Goal: Task Accomplishment & Management: Use online tool/utility

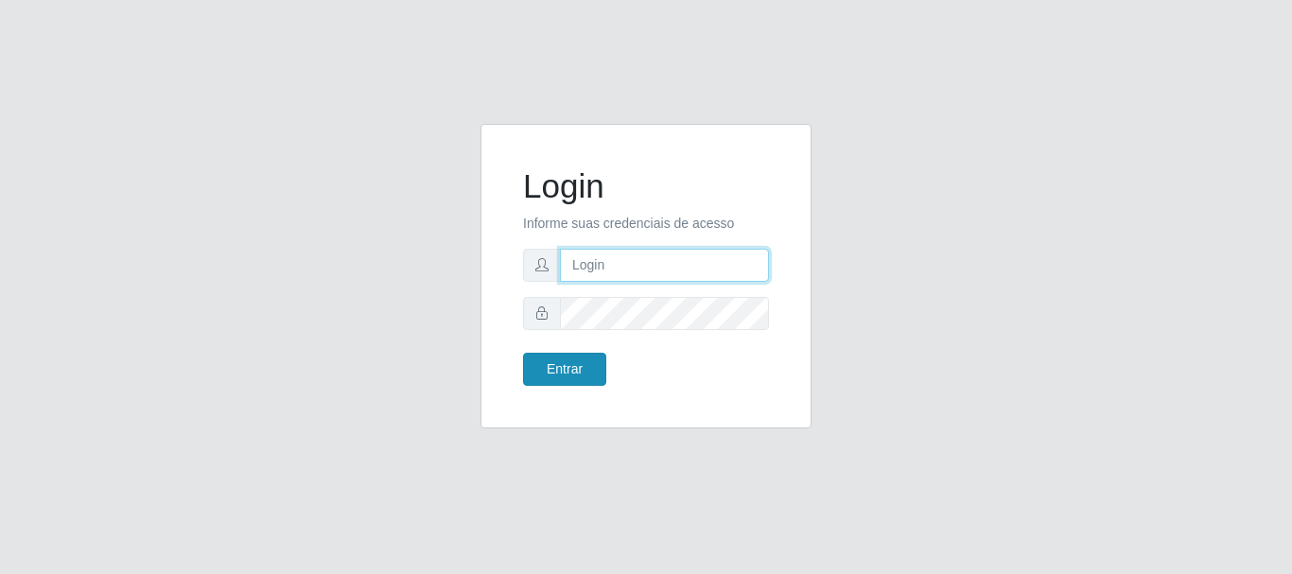
type input "caio@B1"
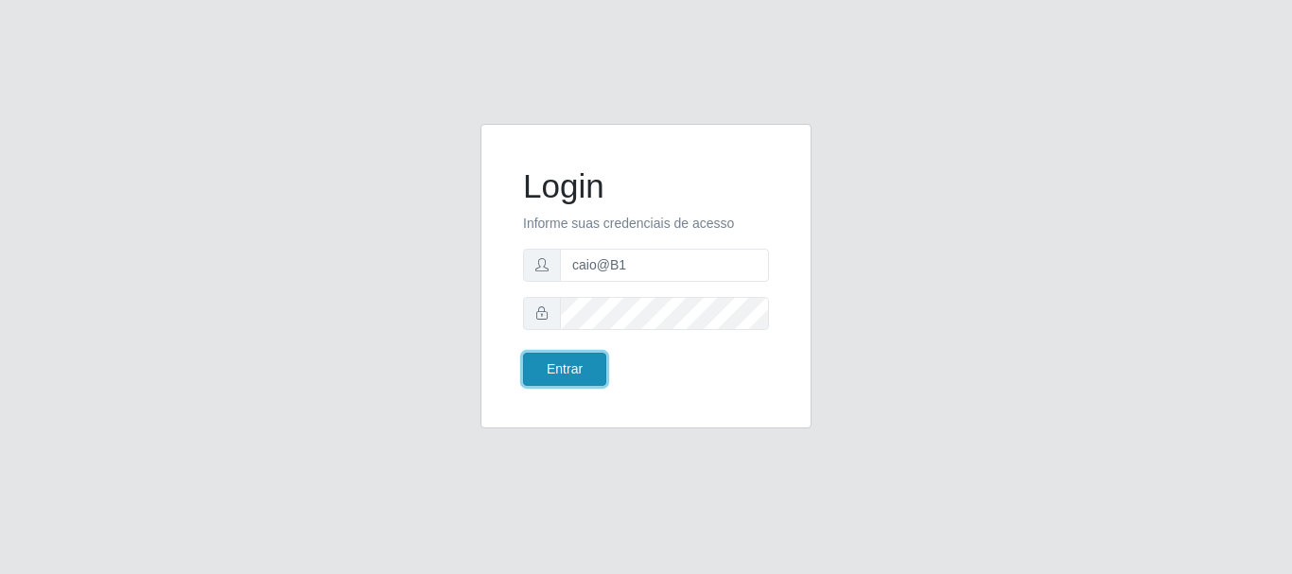
click at [562, 375] on button "Entrar" at bounding box center [564, 369] width 83 height 33
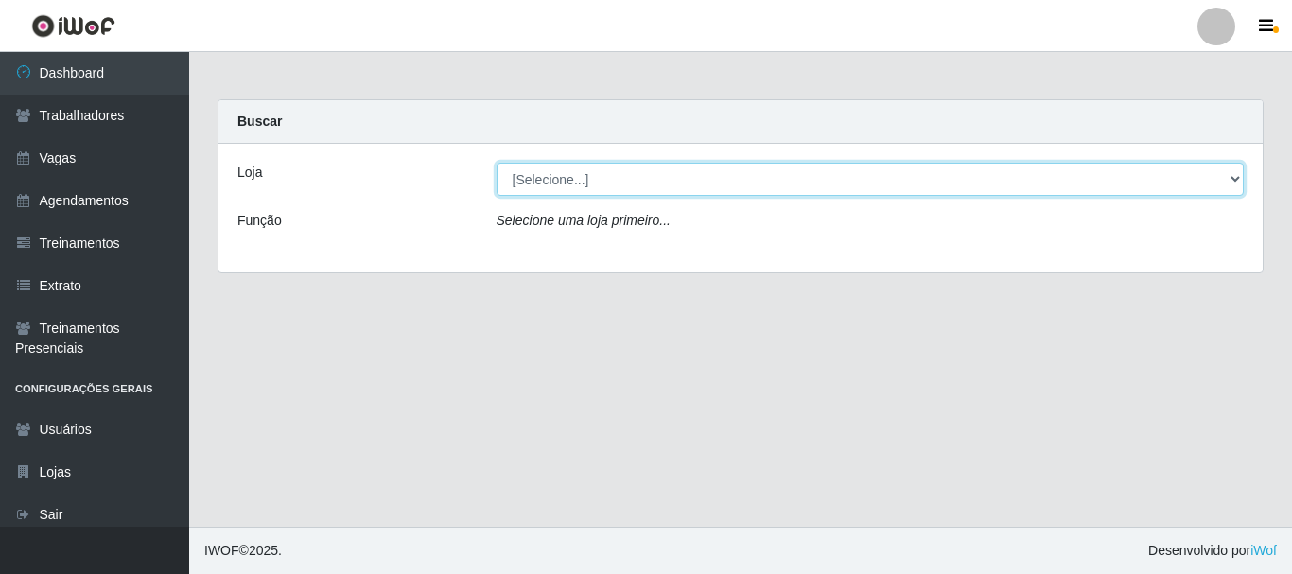
click at [1241, 174] on select "[Selecione...] Bemais Supermercados - B1 Mangabeira" at bounding box center [871, 179] width 748 height 33
select select "403"
click at [497, 163] on select "[Selecione...] Bemais Supermercados - B1 Mangabeira" at bounding box center [871, 179] width 748 height 33
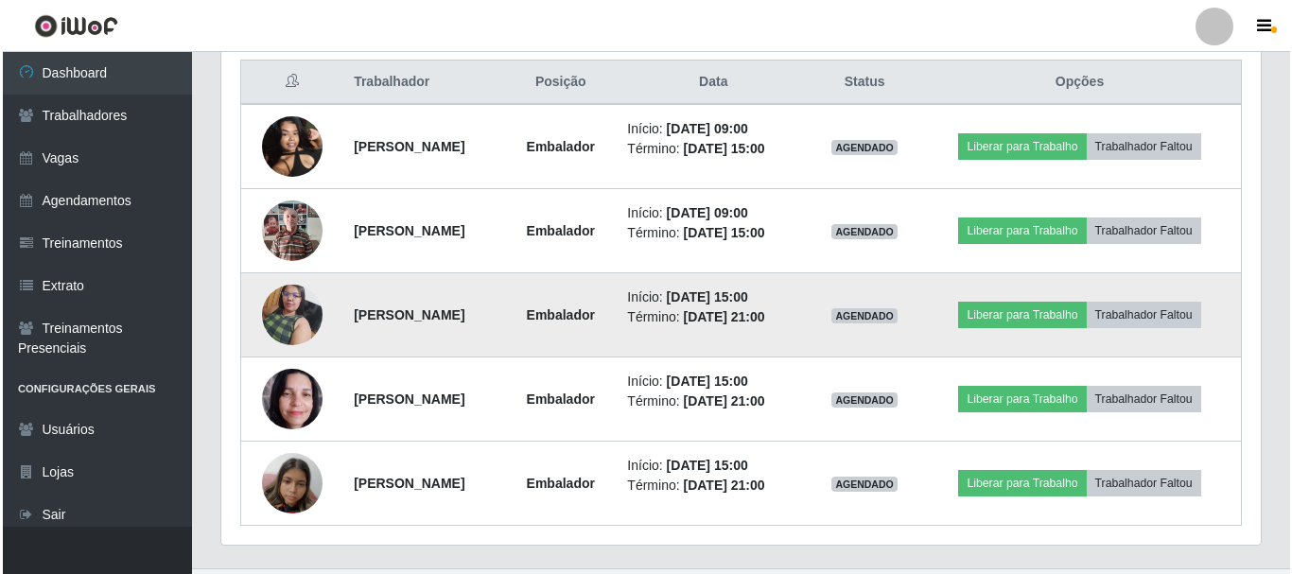
scroll to position [757, 0]
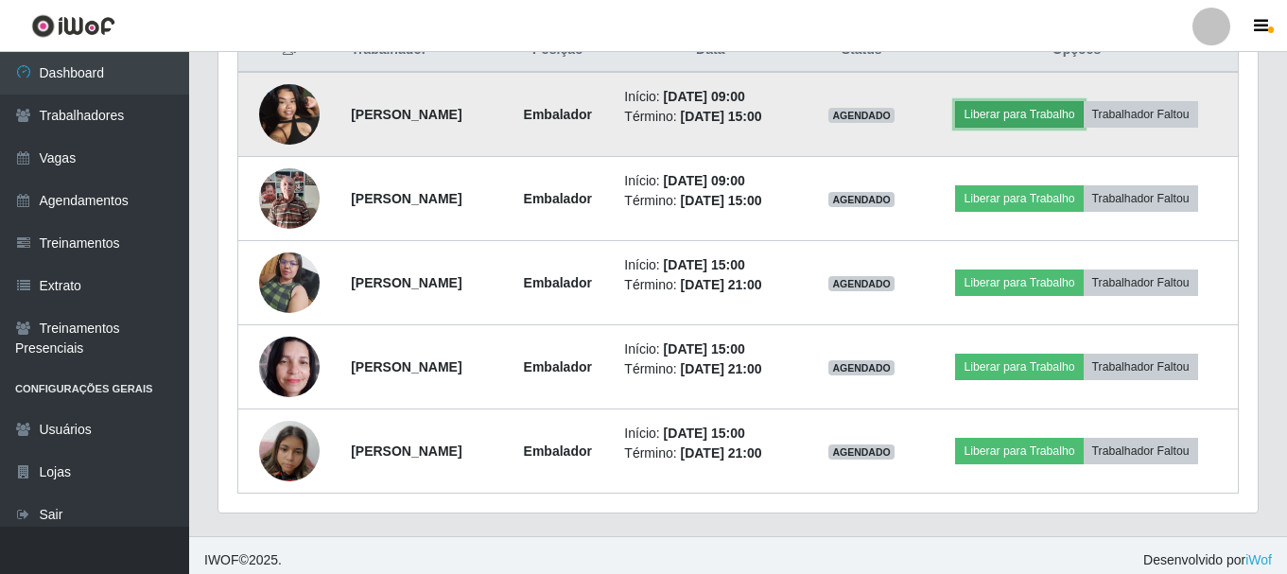
click at [1055, 117] on button "Liberar para Trabalho" at bounding box center [1019, 114] width 128 height 26
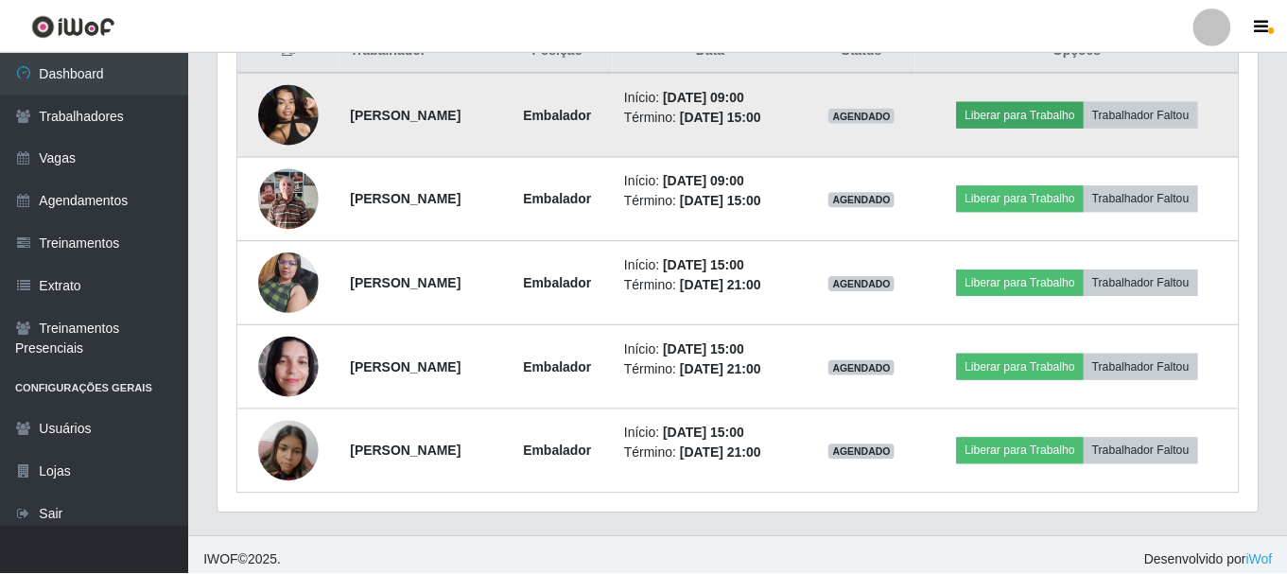
scroll to position [392, 1030]
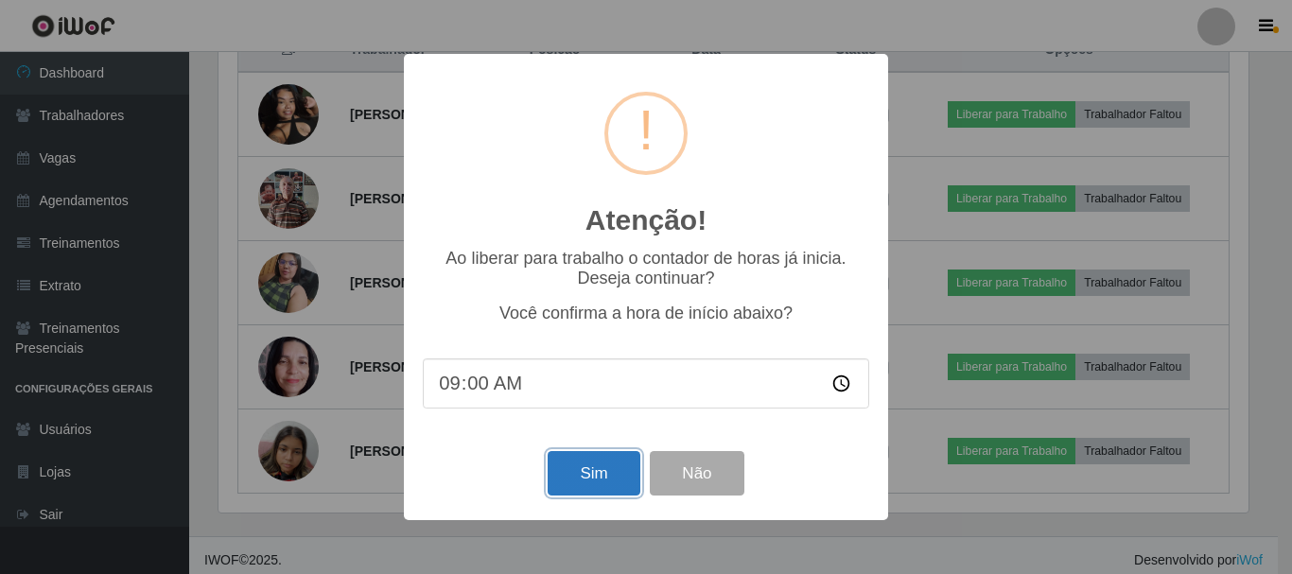
click at [604, 477] on button "Sim" at bounding box center [594, 473] width 92 height 44
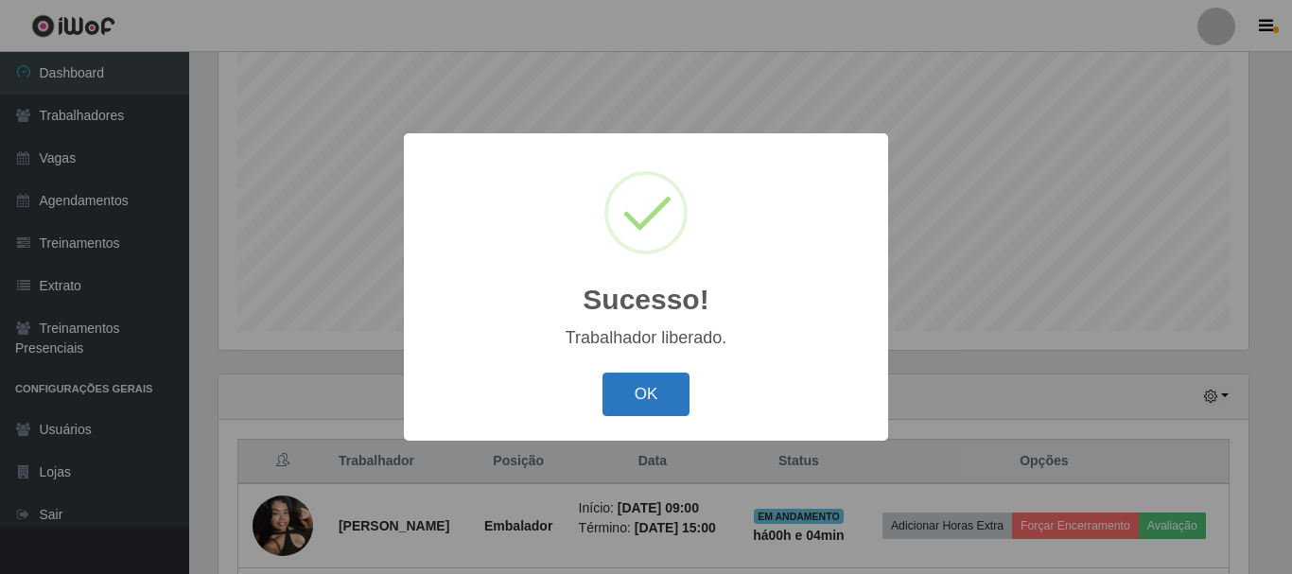
click at [660, 388] on button "OK" at bounding box center [646, 395] width 88 height 44
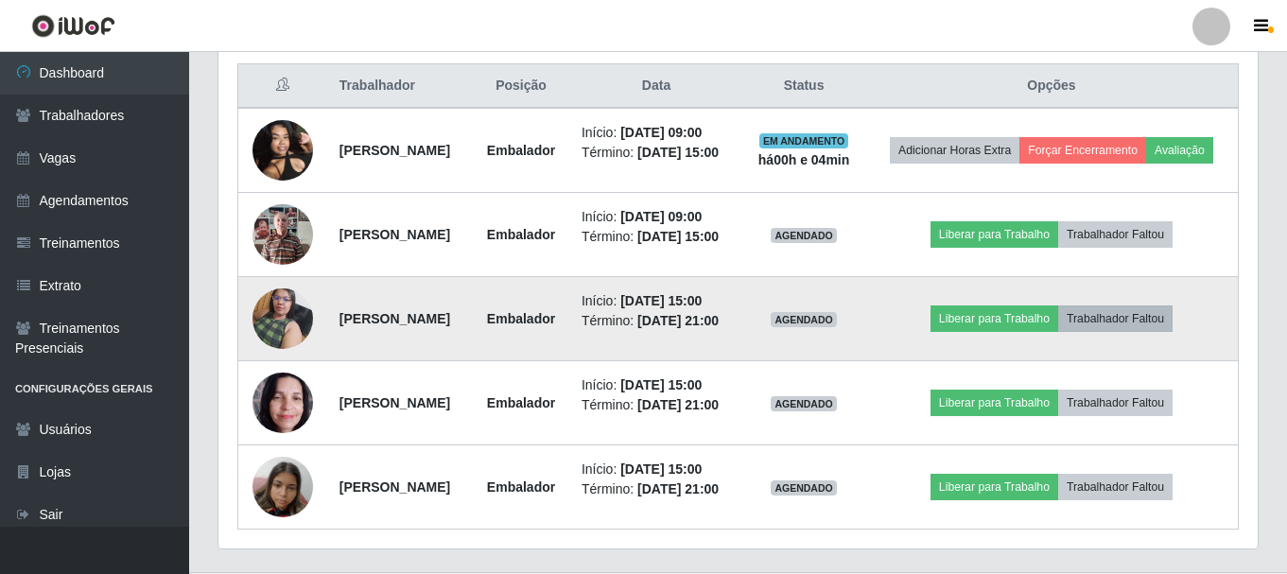
scroll to position [724, 0]
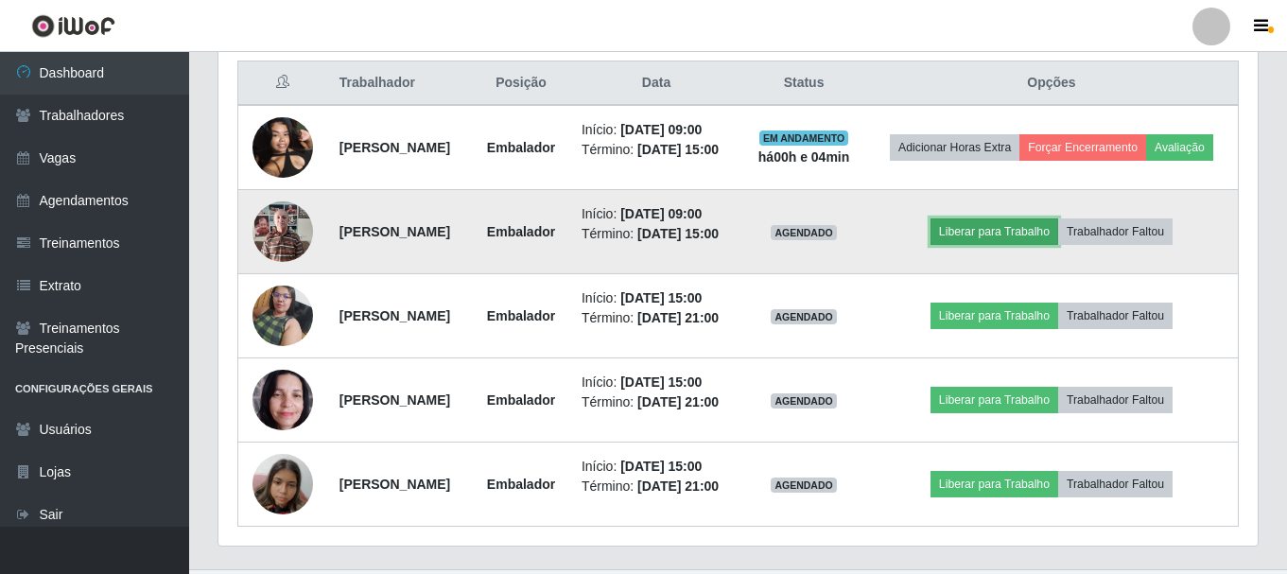
click at [1025, 245] on button "Liberar para Trabalho" at bounding box center [995, 231] width 128 height 26
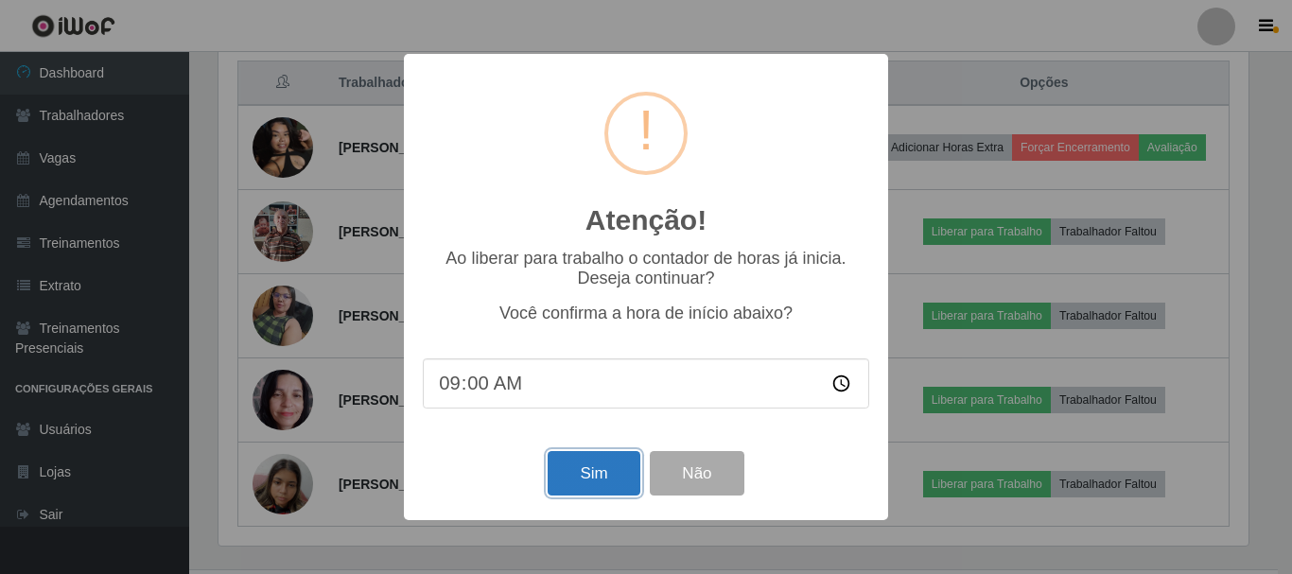
click at [573, 469] on button "Sim" at bounding box center [594, 473] width 92 height 44
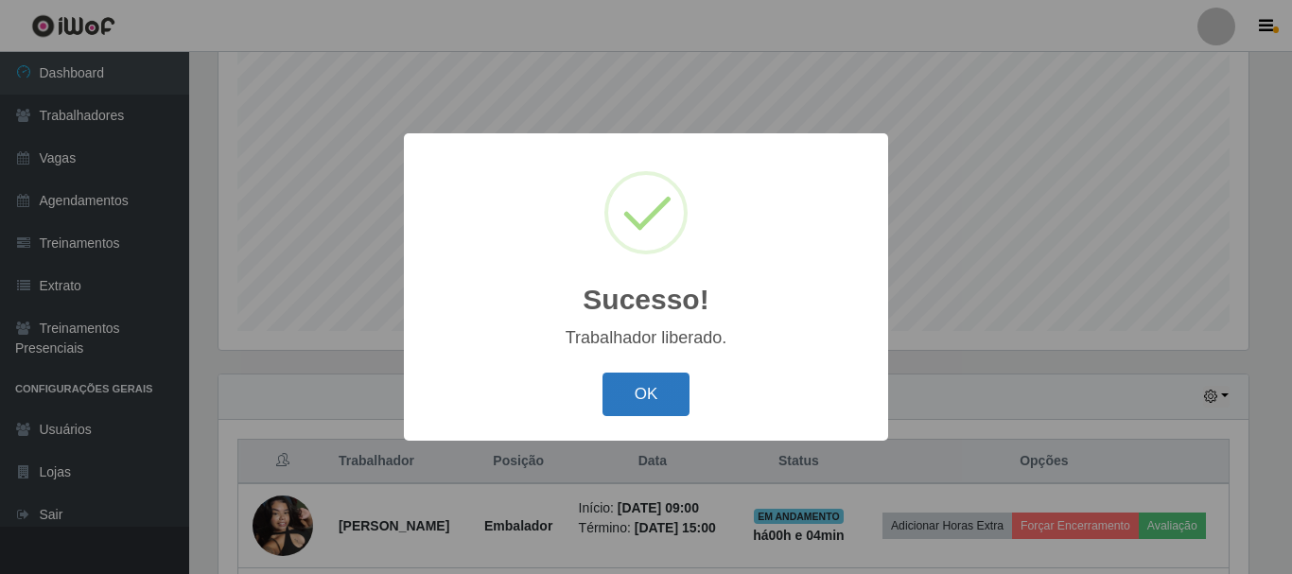
click at [643, 378] on button "OK" at bounding box center [646, 395] width 88 height 44
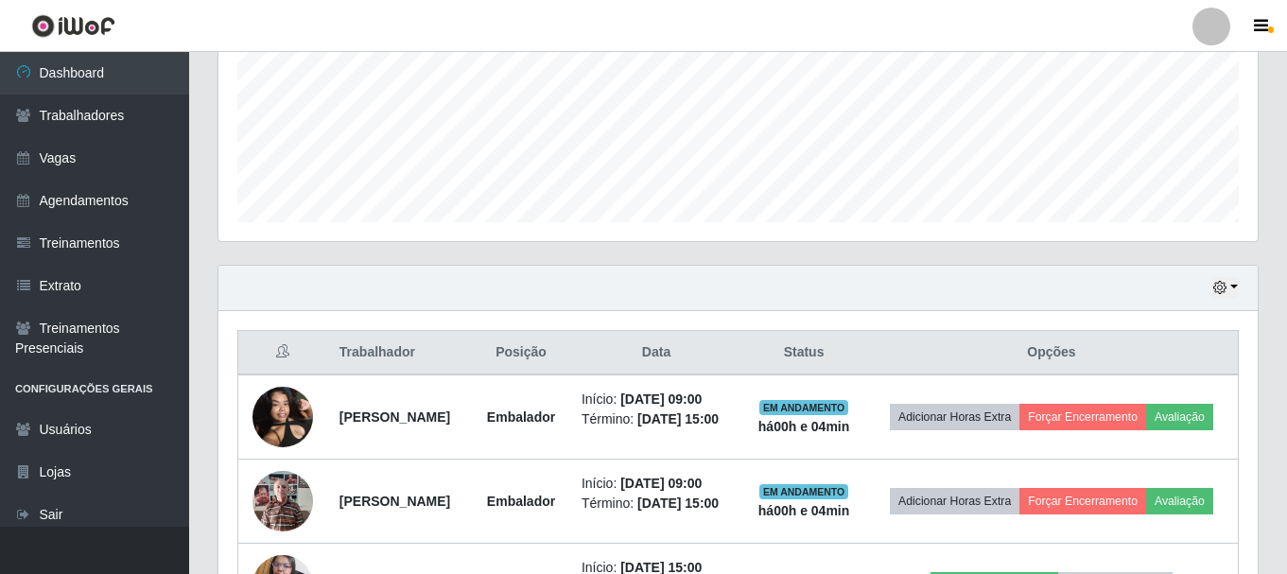
scroll to position [629, 0]
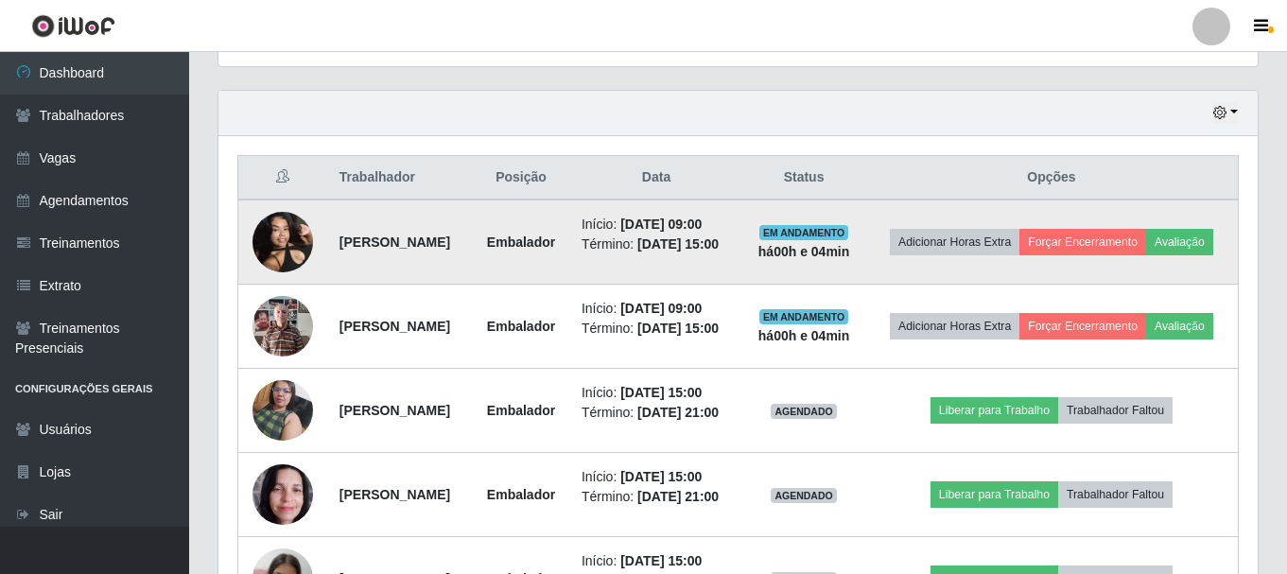
click at [282, 245] on img at bounding box center [283, 241] width 61 height 80
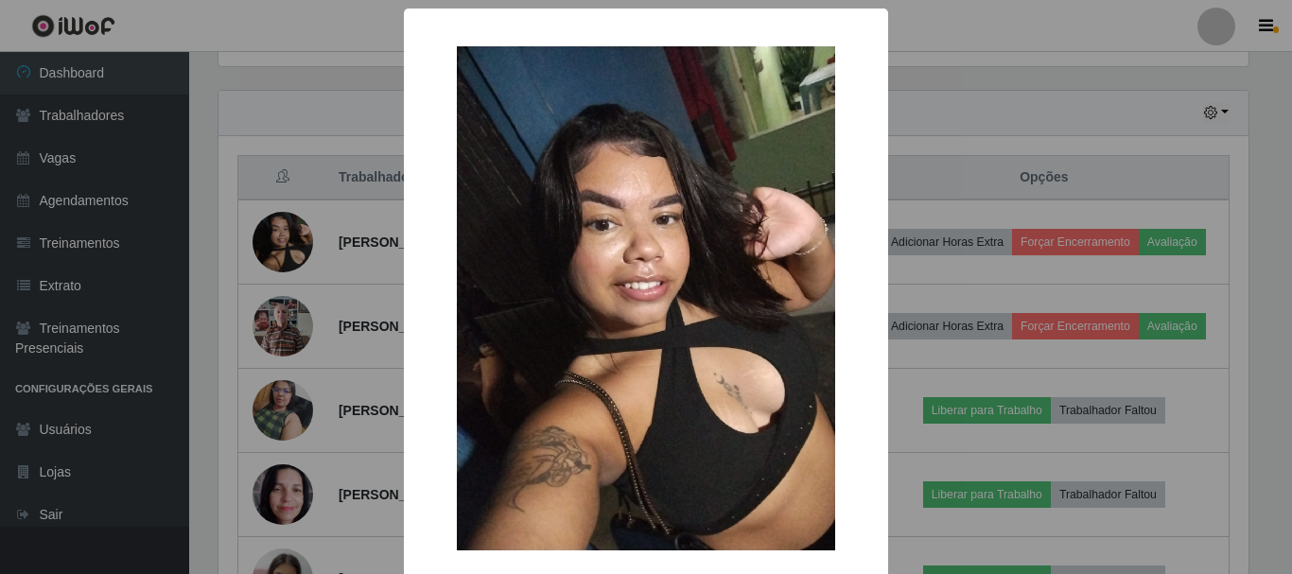
click at [330, 215] on div "× OK Cancel" at bounding box center [646, 287] width 1292 height 574
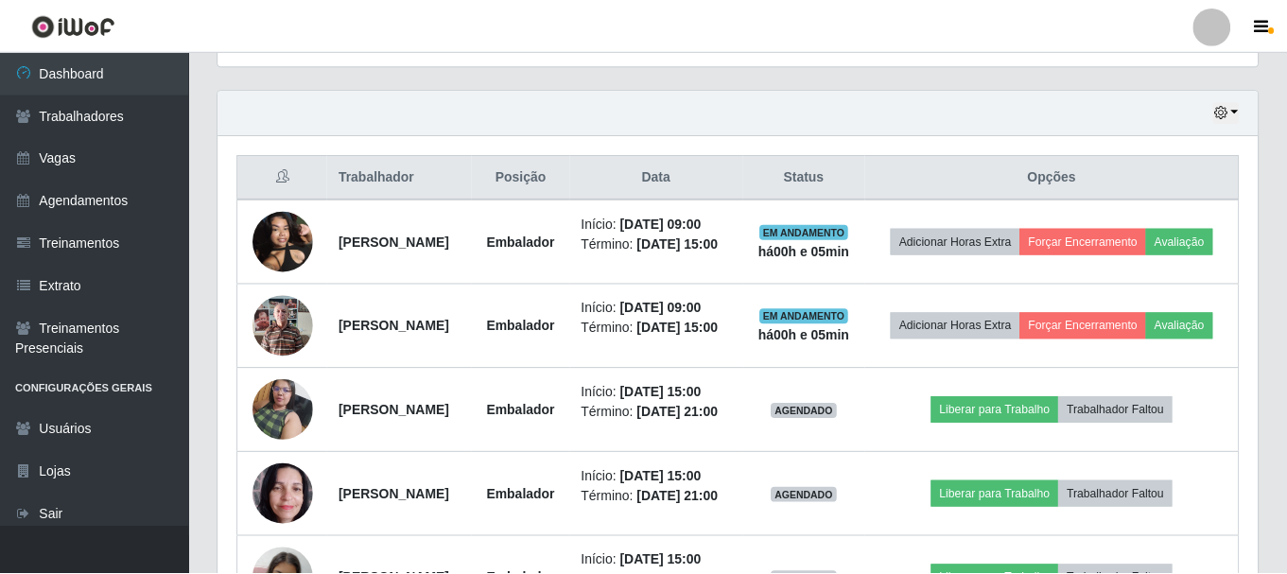
scroll to position [392, 1039]
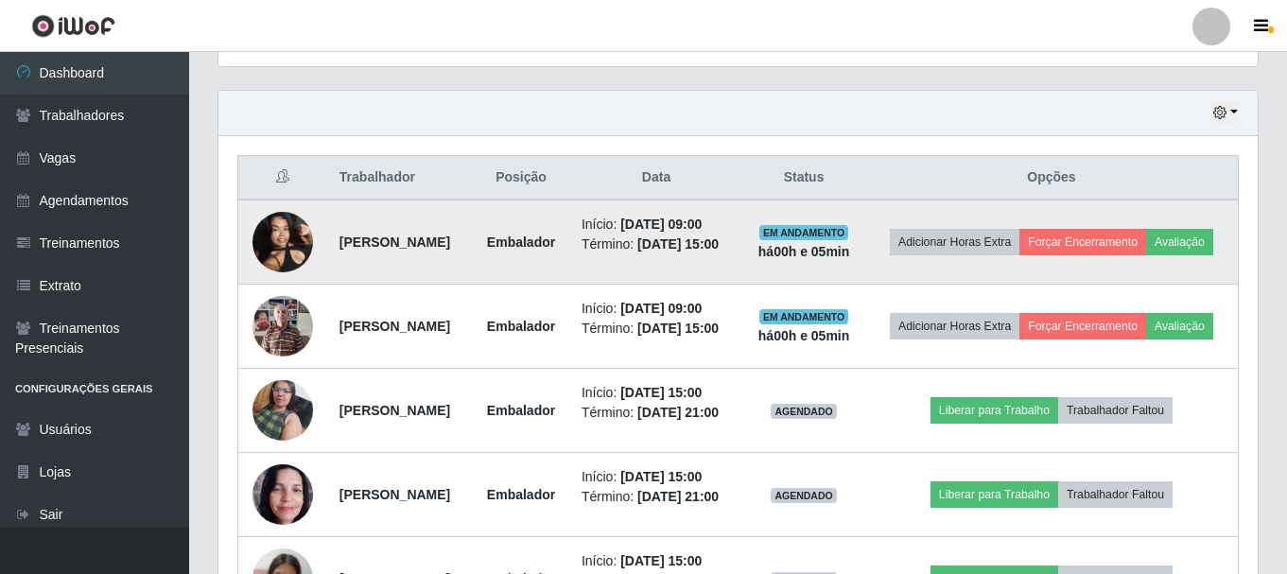
click at [287, 257] on img at bounding box center [283, 241] width 61 height 80
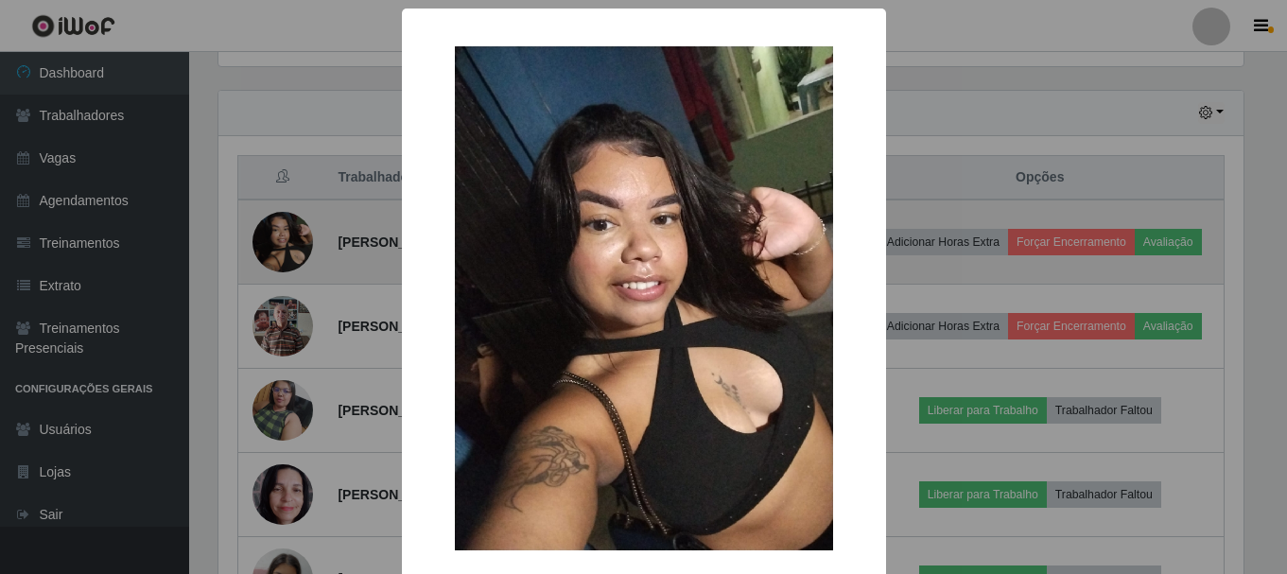
scroll to position [392, 1030]
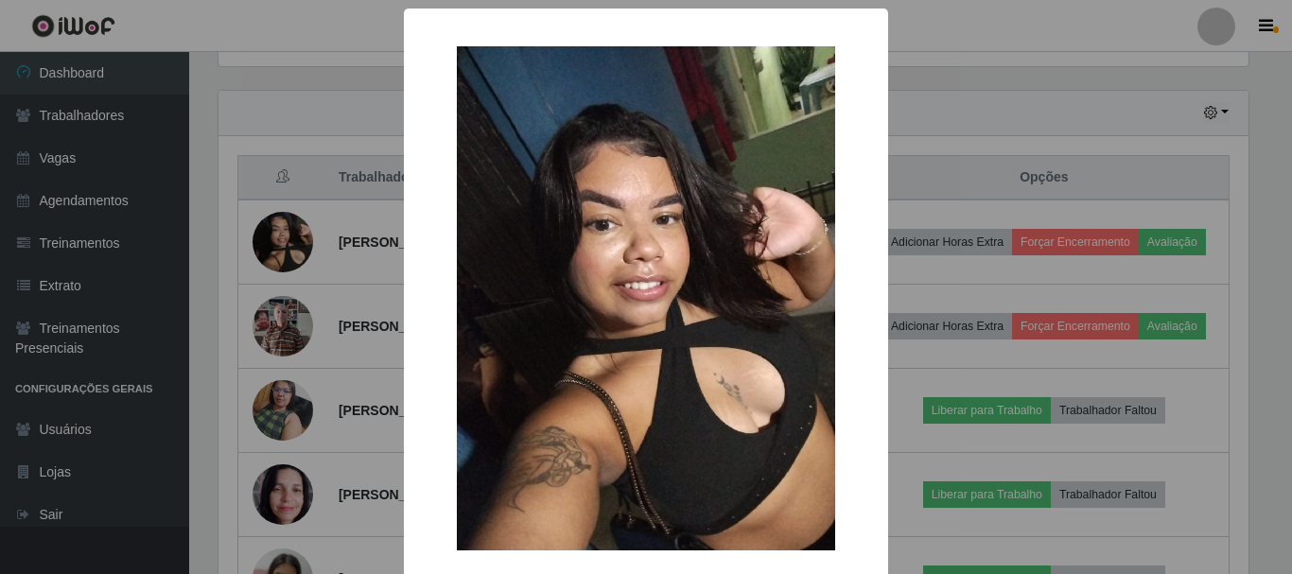
click at [286, 257] on div "× OK Cancel" at bounding box center [646, 287] width 1292 height 574
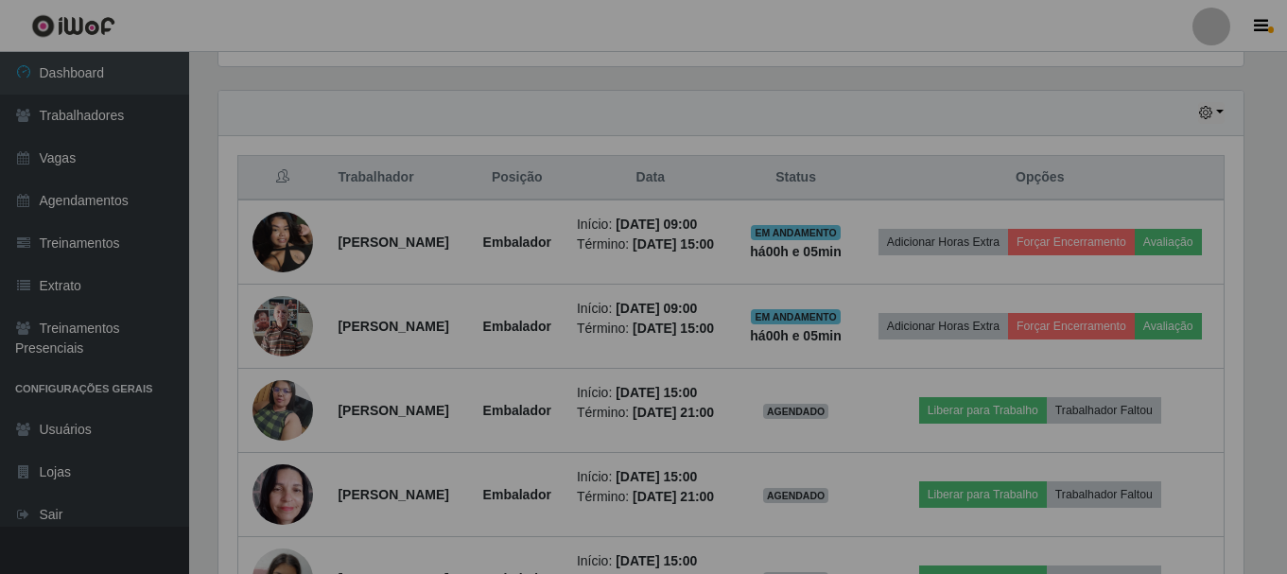
scroll to position [392, 1039]
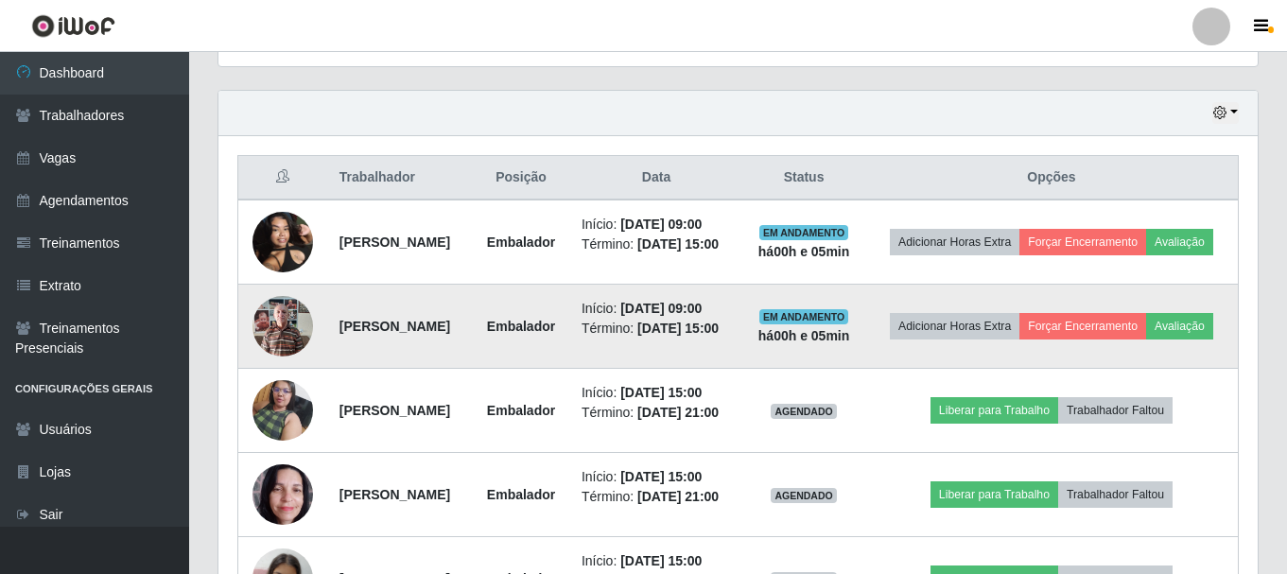
click at [281, 333] on img at bounding box center [283, 326] width 61 height 80
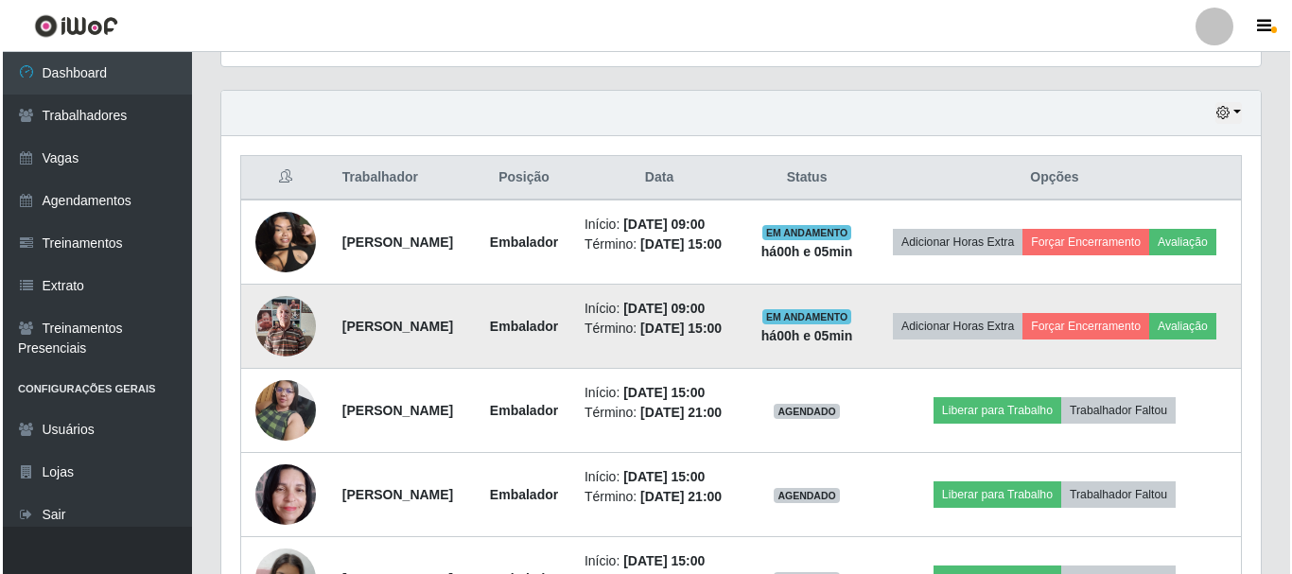
scroll to position [0, 0]
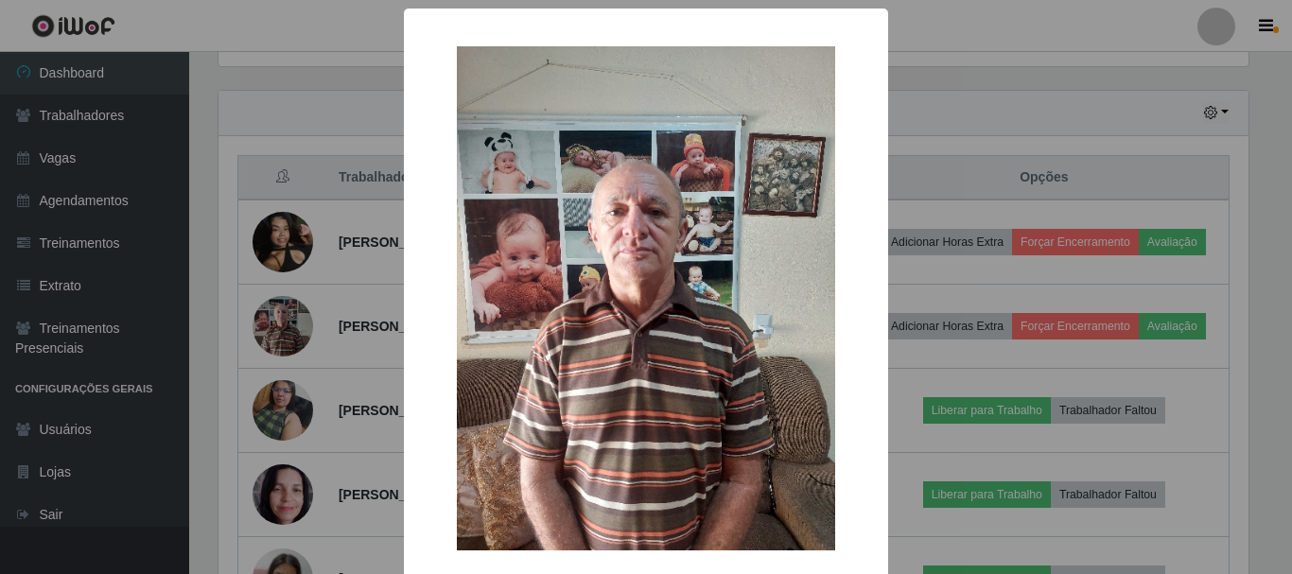
click at [344, 341] on div "× OK Cancel" at bounding box center [646, 287] width 1292 height 574
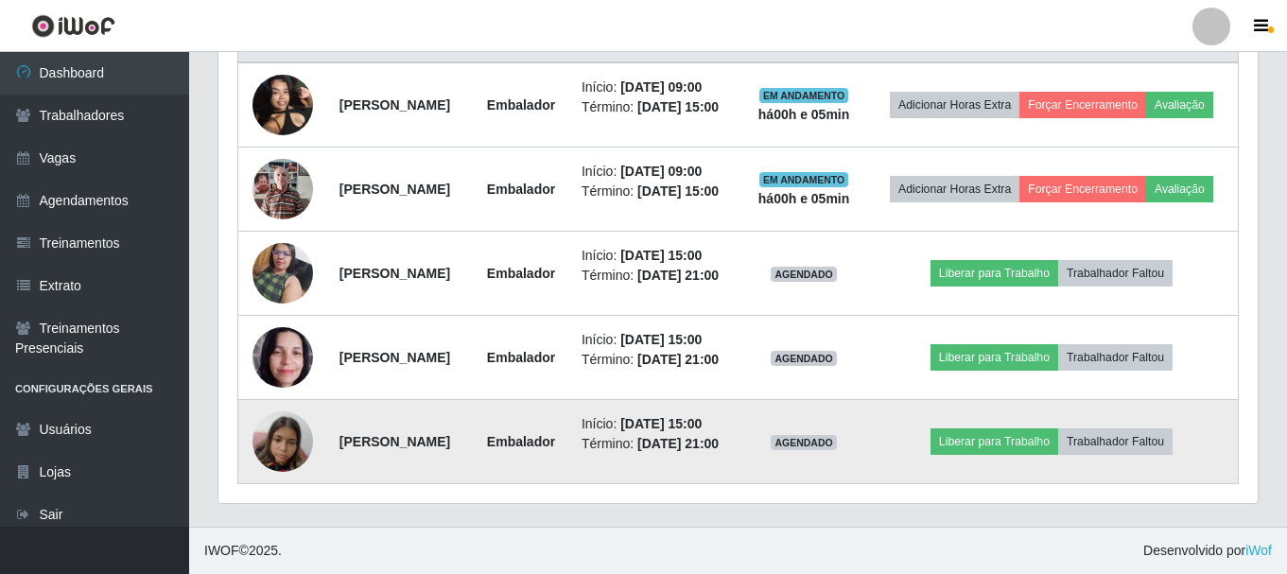
click at [242, 453] on td at bounding box center [283, 442] width 90 height 84
click at [279, 431] on img at bounding box center [283, 441] width 61 height 80
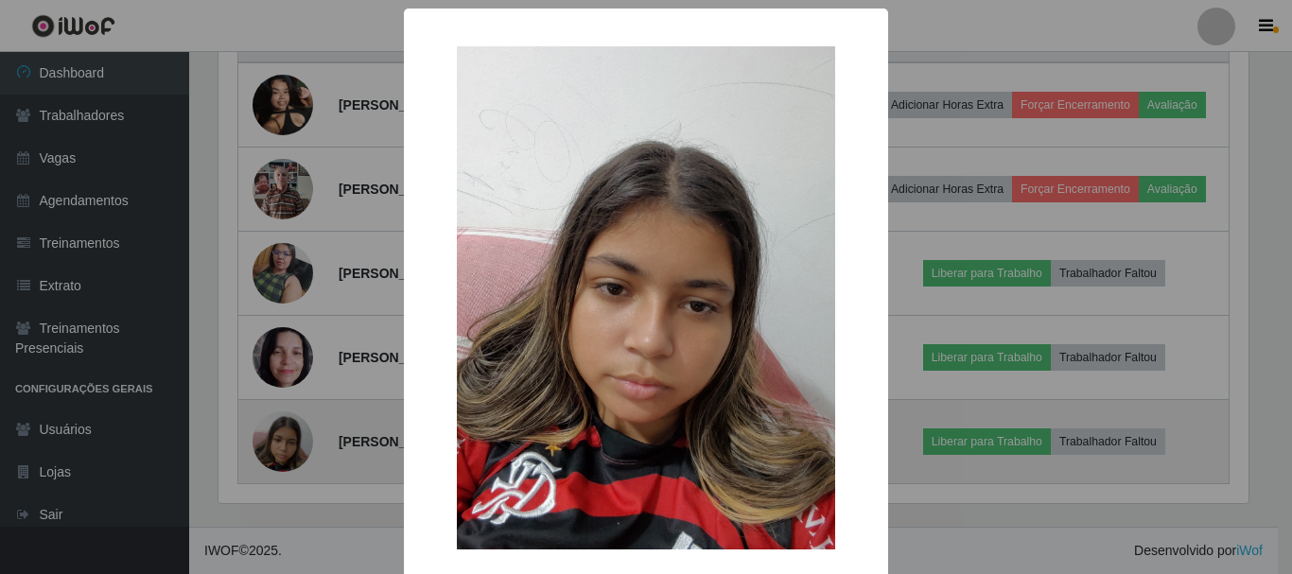
click at [279, 431] on div "× OK Cancel" at bounding box center [646, 287] width 1292 height 574
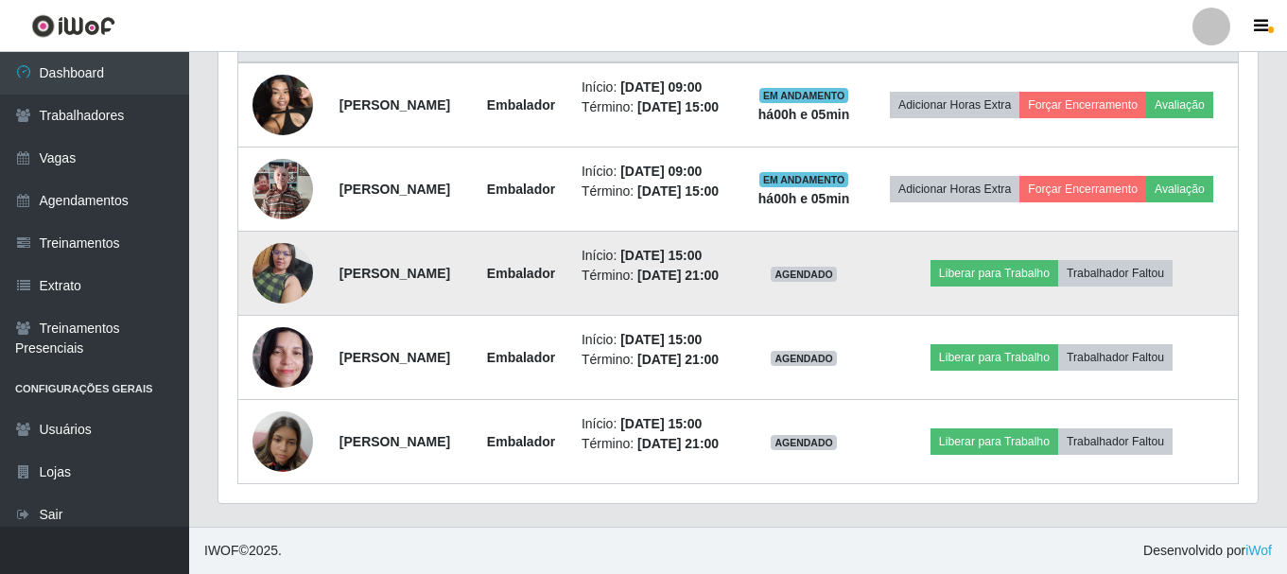
click at [277, 235] on img at bounding box center [283, 273] width 61 height 80
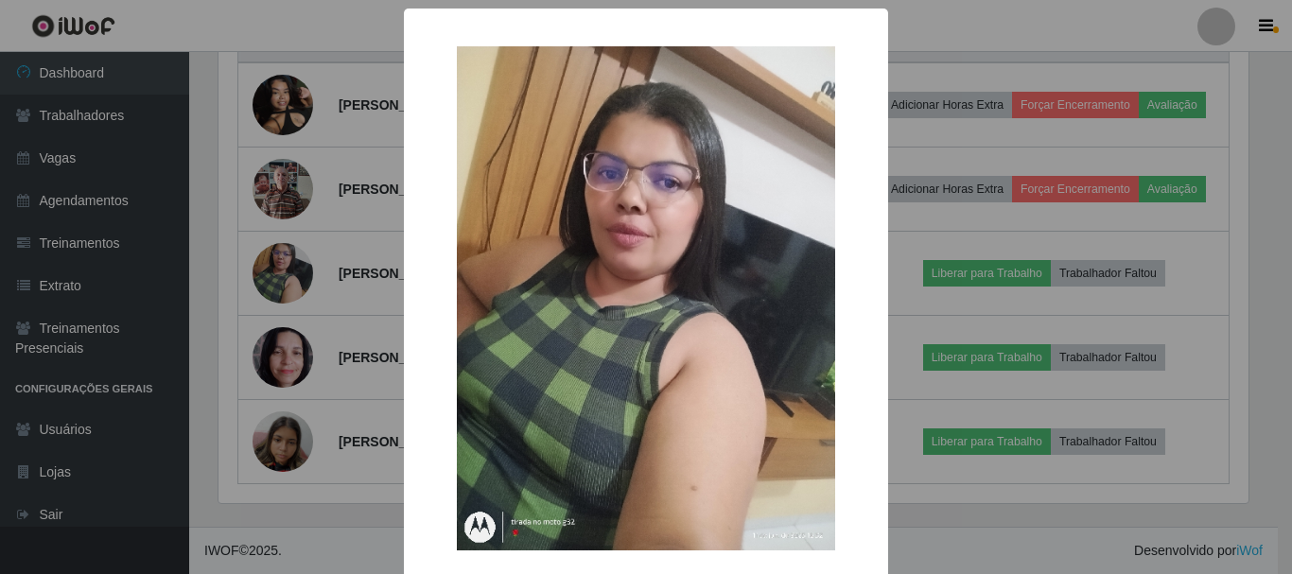
click at [276, 235] on div "× OK Cancel" at bounding box center [646, 287] width 1292 height 574
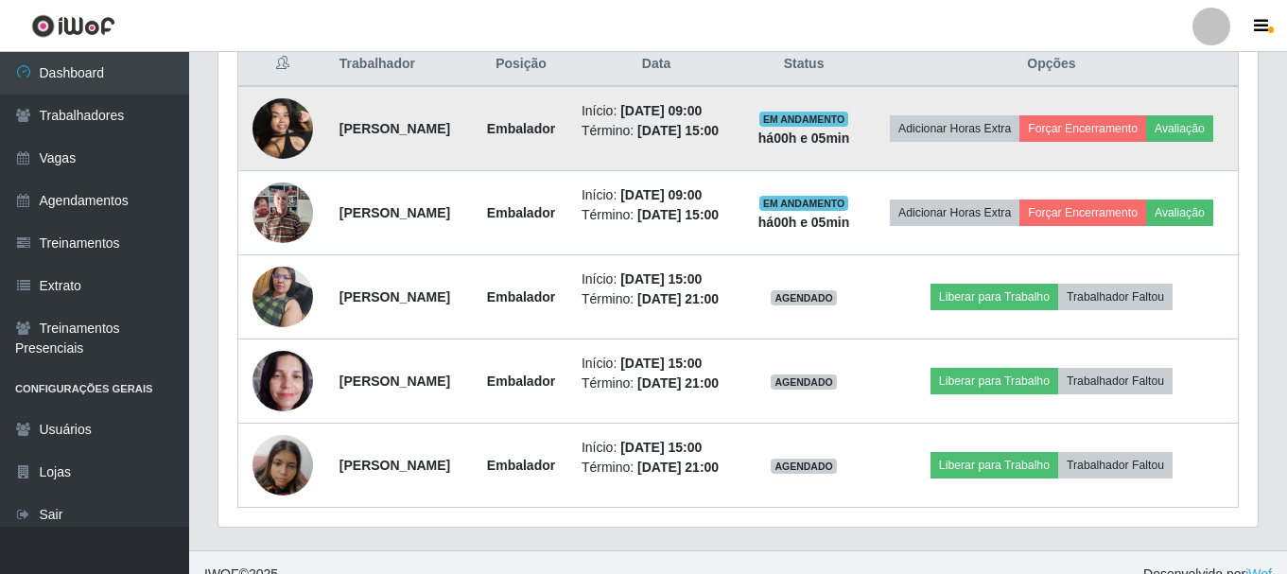
click at [281, 138] on img at bounding box center [283, 128] width 61 height 80
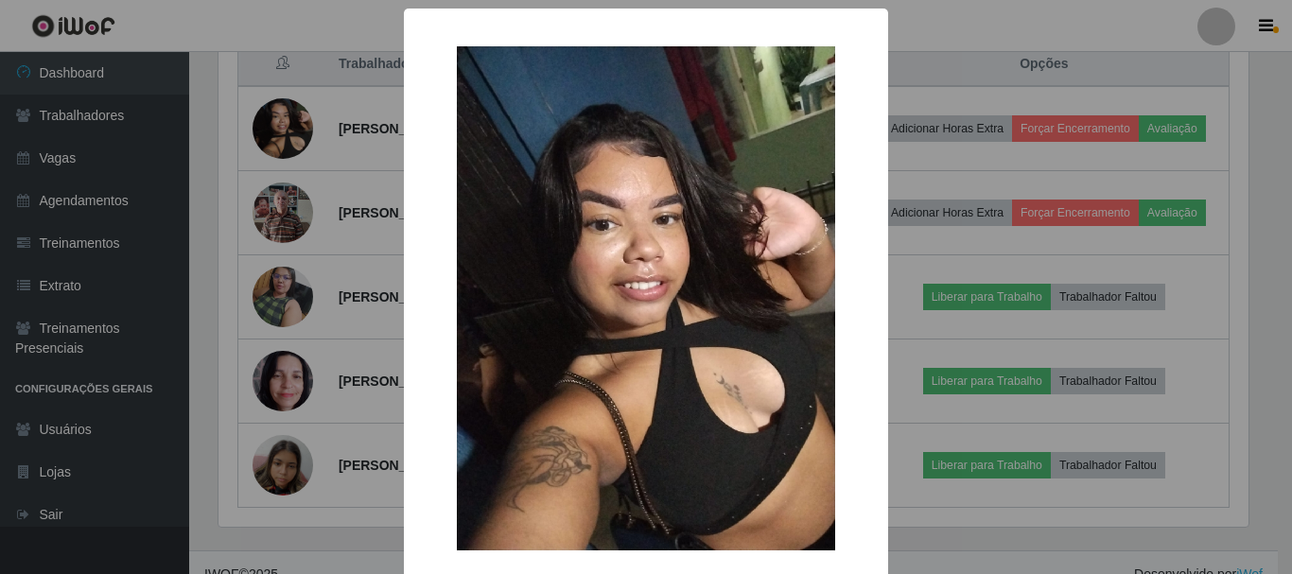
click at [281, 139] on div "× OK Cancel" at bounding box center [646, 287] width 1292 height 574
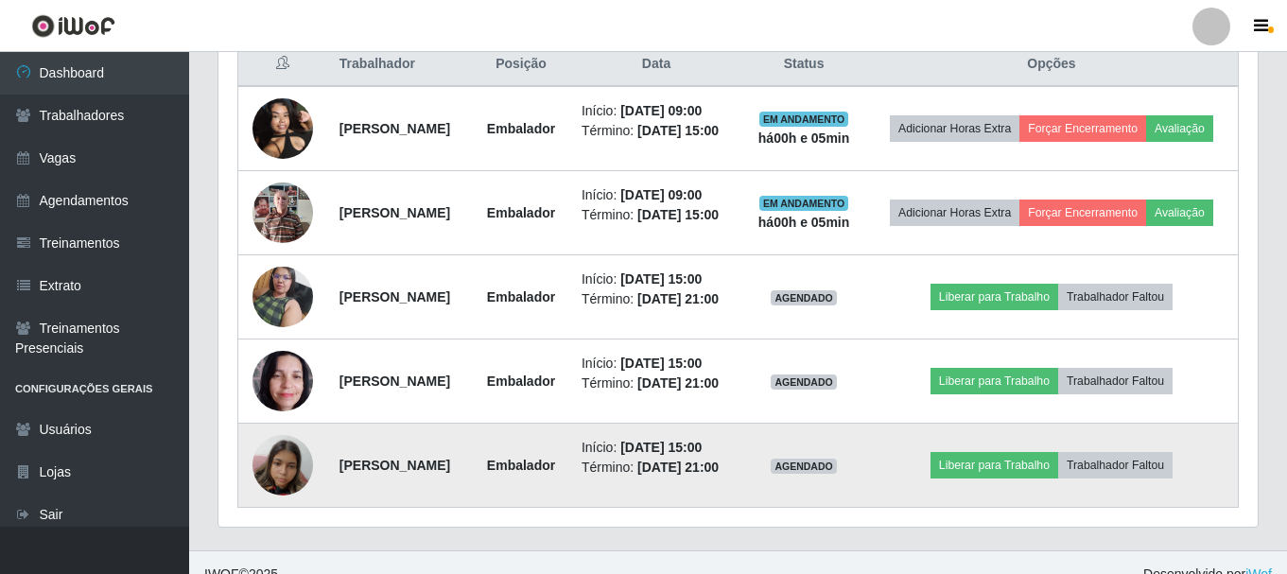
click at [297, 505] on img at bounding box center [283, 465] width 61 height 80
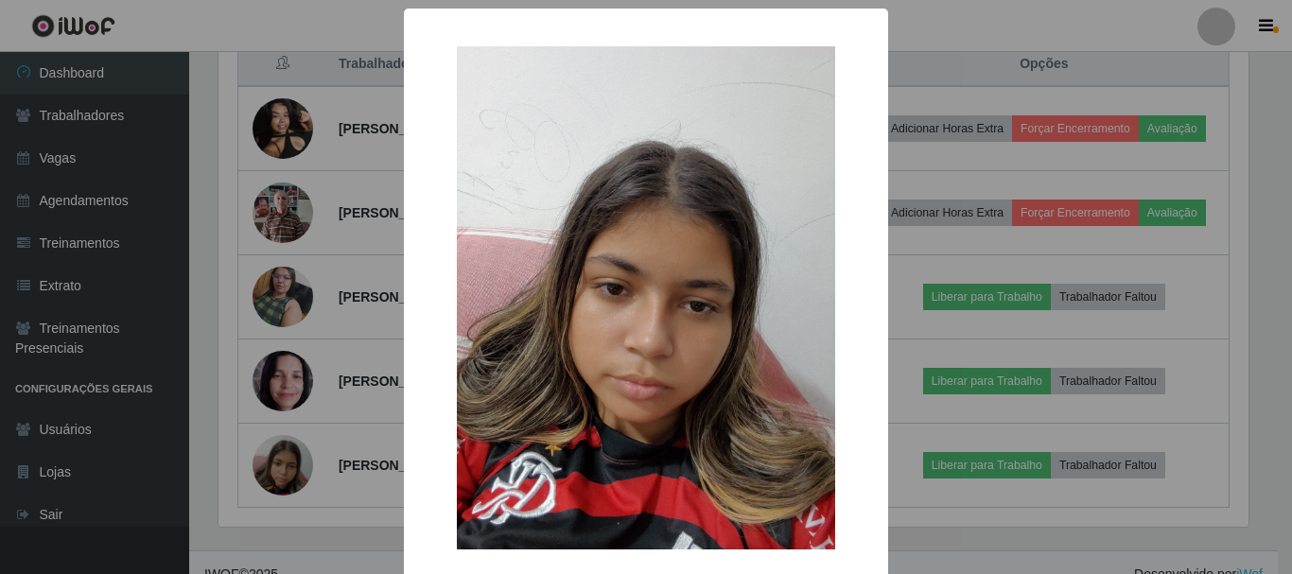
click at [250, 486] on div "× OK Cancel" at bounding box center [646, 287] width 1292 height 574
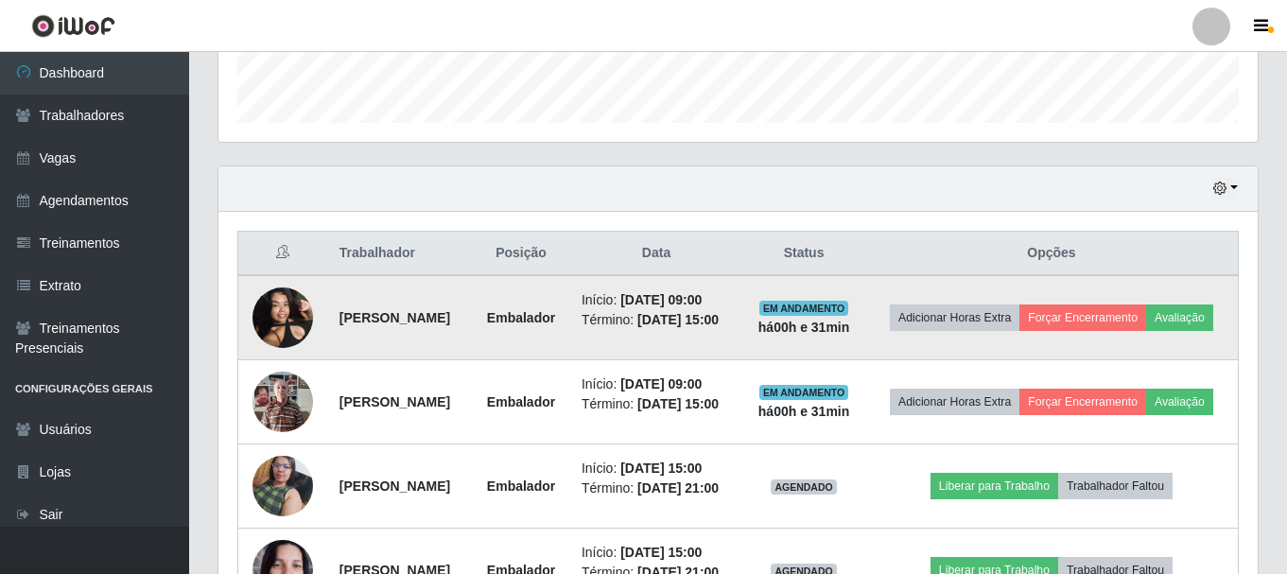
click at [282, 320] on img at bounding box center [283, 317] width 61 height 80
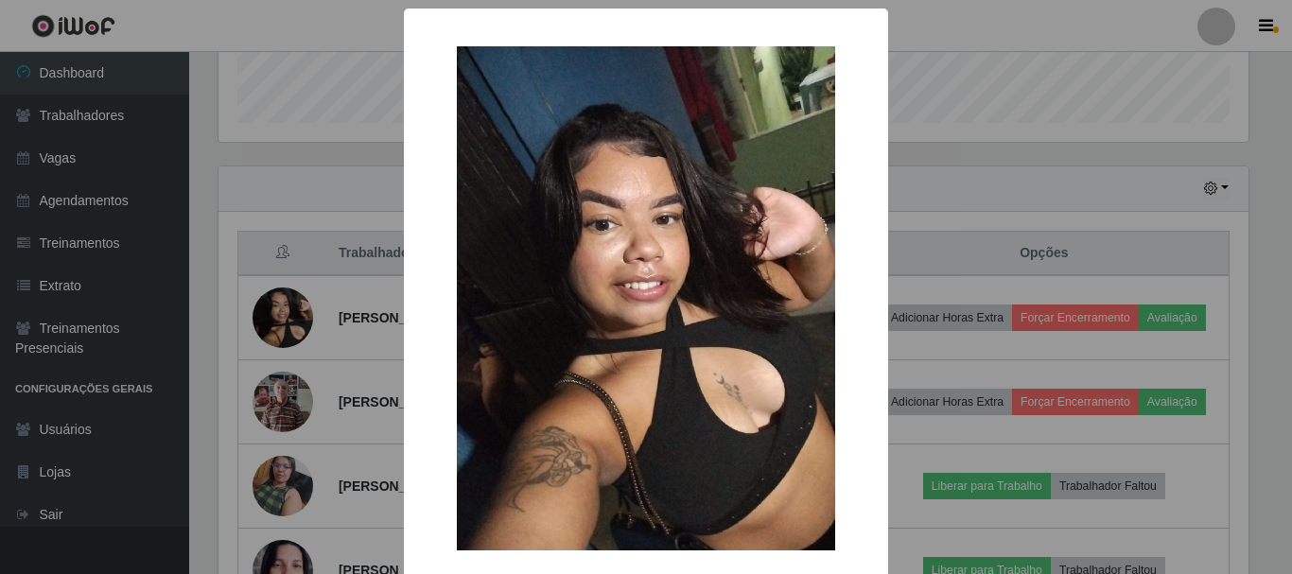
click at [281, 316] on div "× OK Cancel" at bounding box center [646, 287] width 1292 height 574
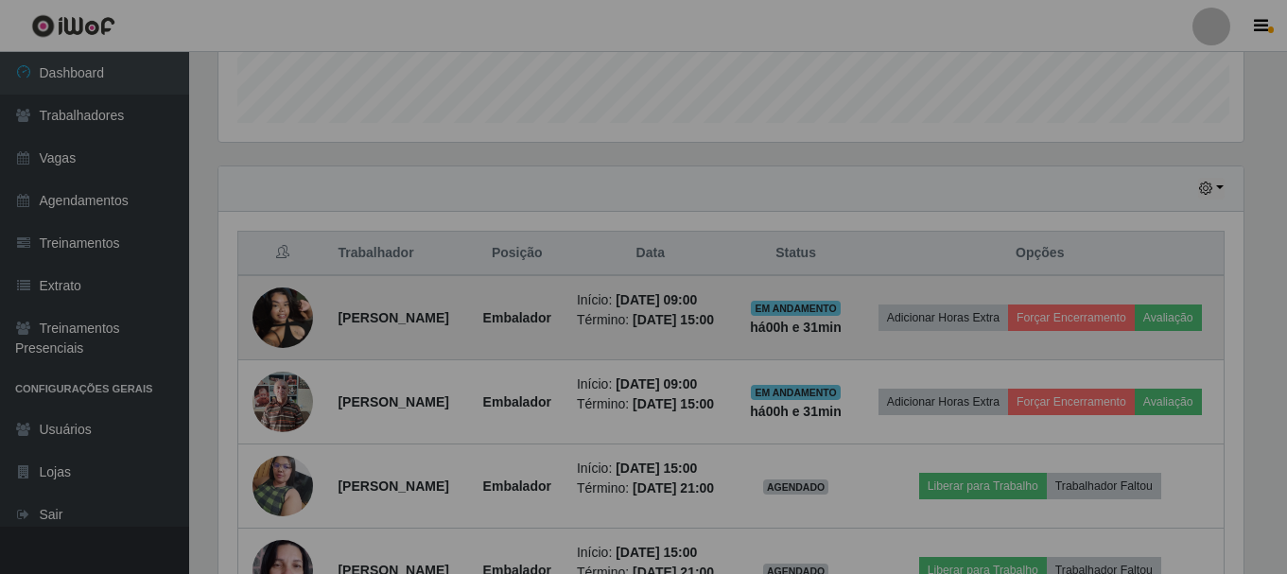
scroll to position [392, 1039]
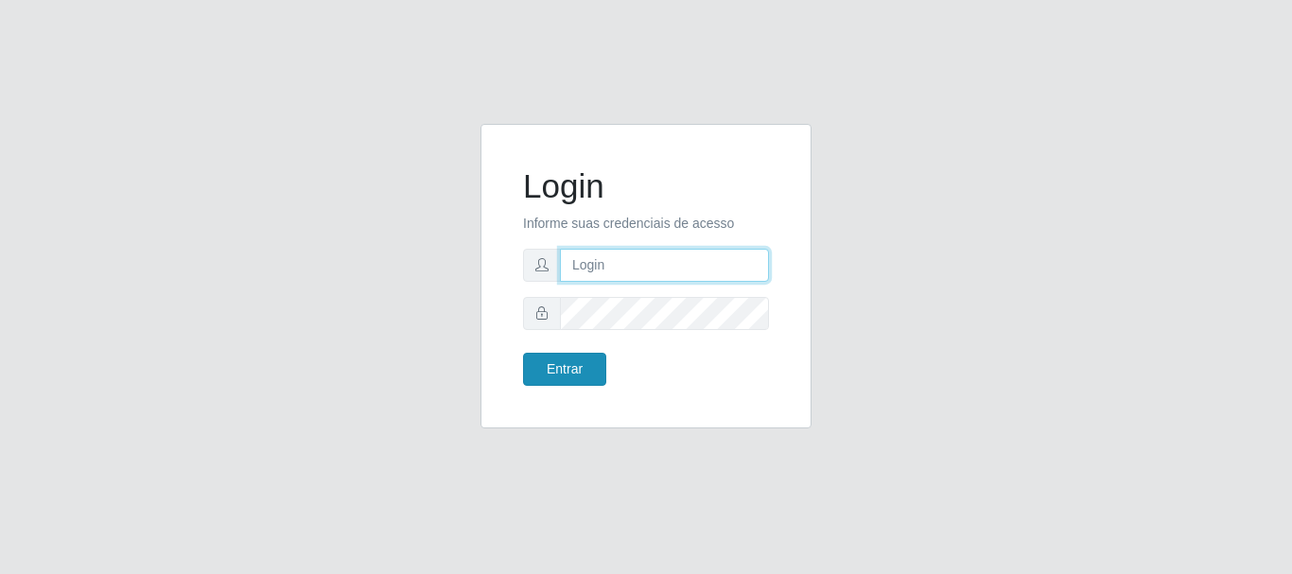
type input "caio@B1"
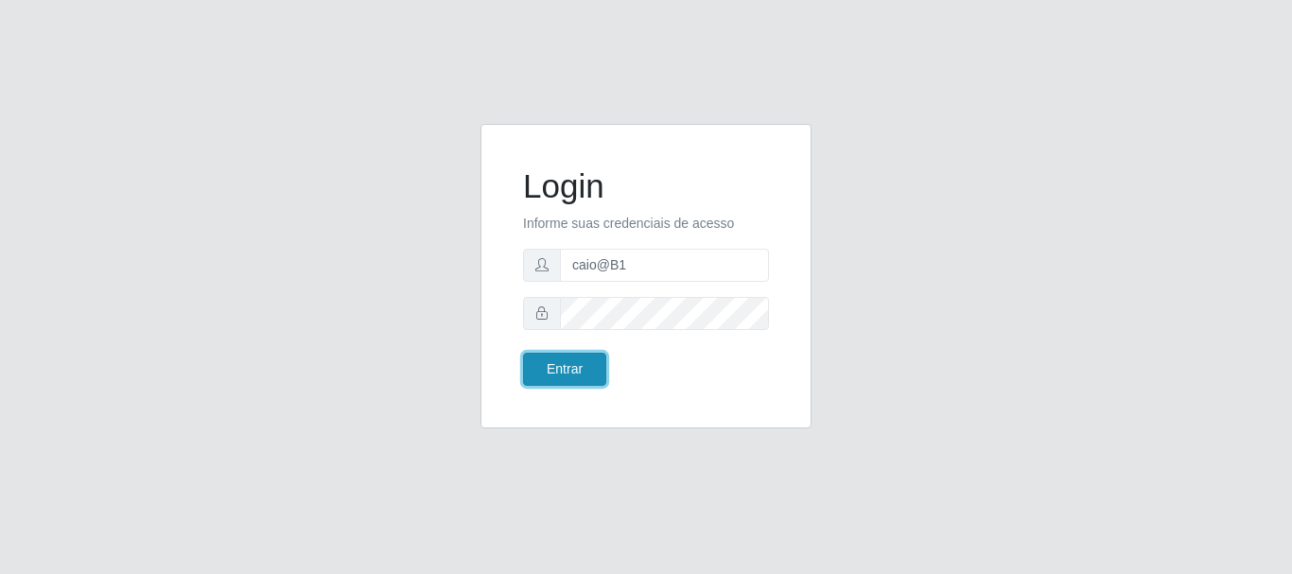
click at [561, 369] on button "Entrar" at bounding box center [564, 369] width 83 height 33
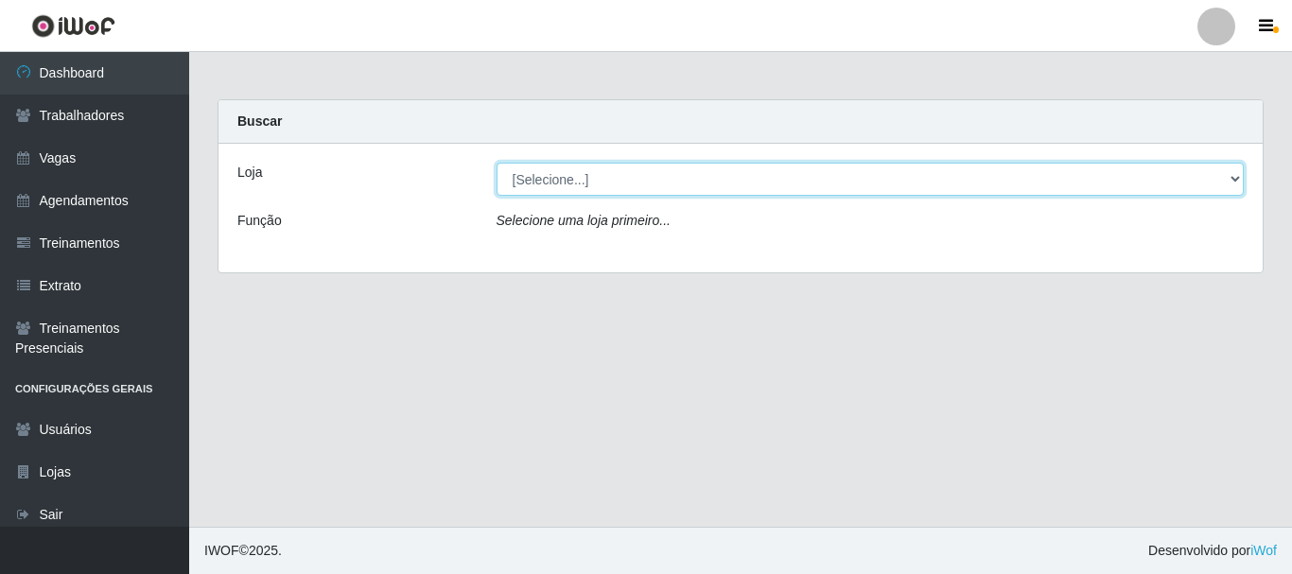
drag, startPoint x: 587, startPoint y: 173, endPoint x: 581, endPoint y: 194, distance: 21.8
click at [587, 173] on select "[Selecione...] Bemais Supermercados - B1 Mangabeira" at bounding box center [871, 179] width 748 height 33
select select "403"
click at [497, 163] on select "[Selecione...] Bemais Supermercados - B1 Mangabeira" at bounding box center [871, 179] width 748 height 33
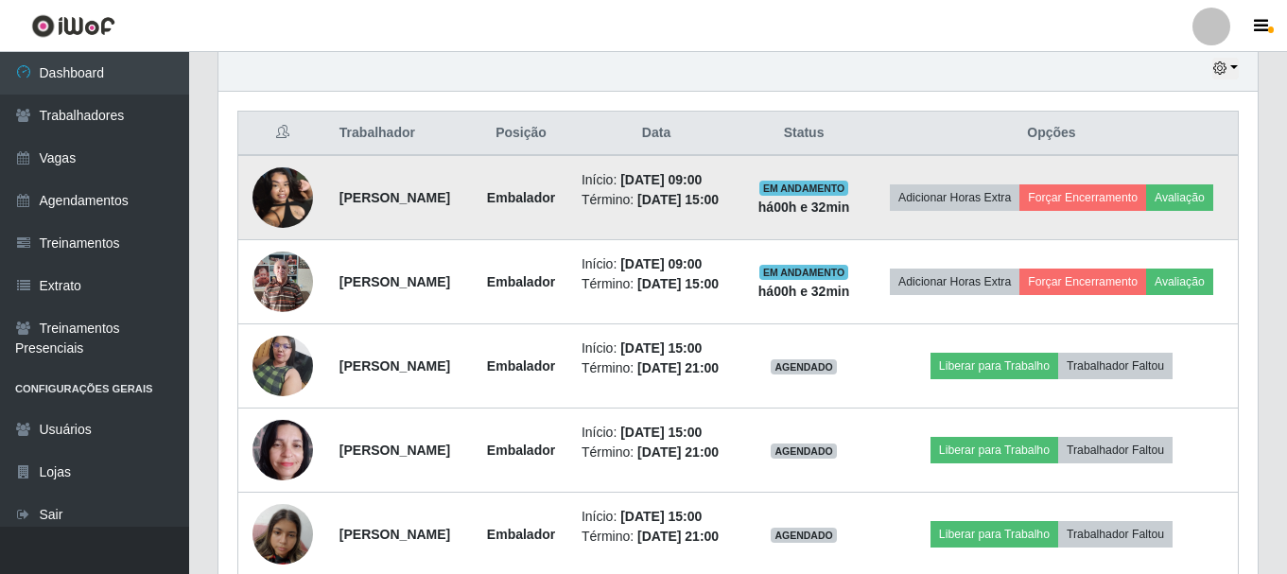
scroll to position [648, 0]
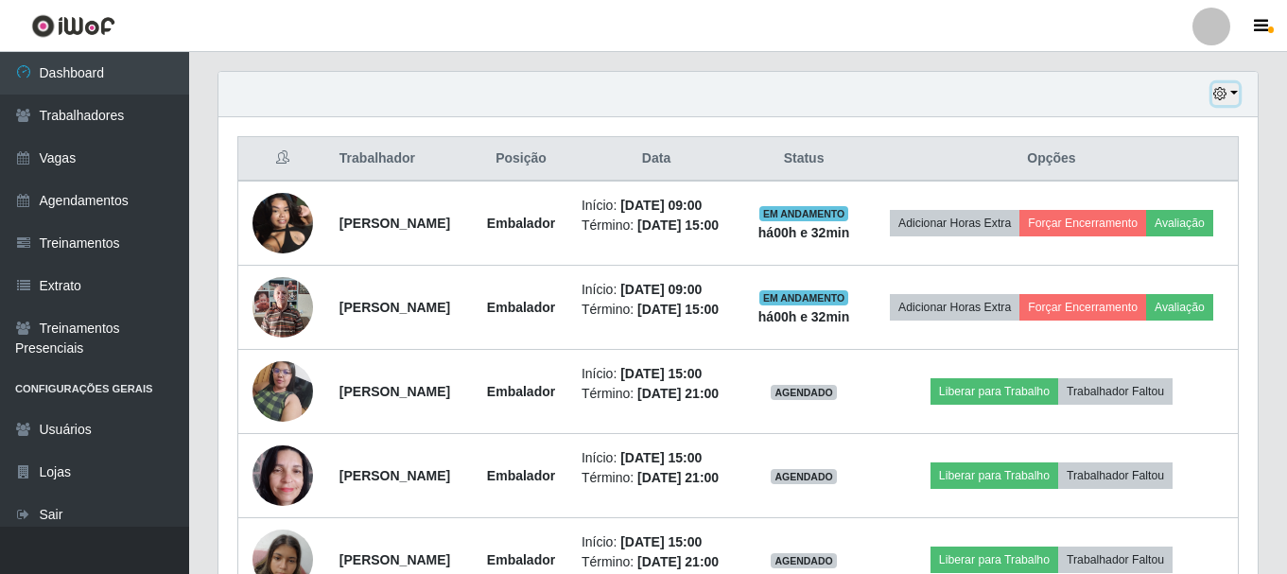
click at [1229, 92] on button "button" at bounding box center [1225, 94] width 26 height 22
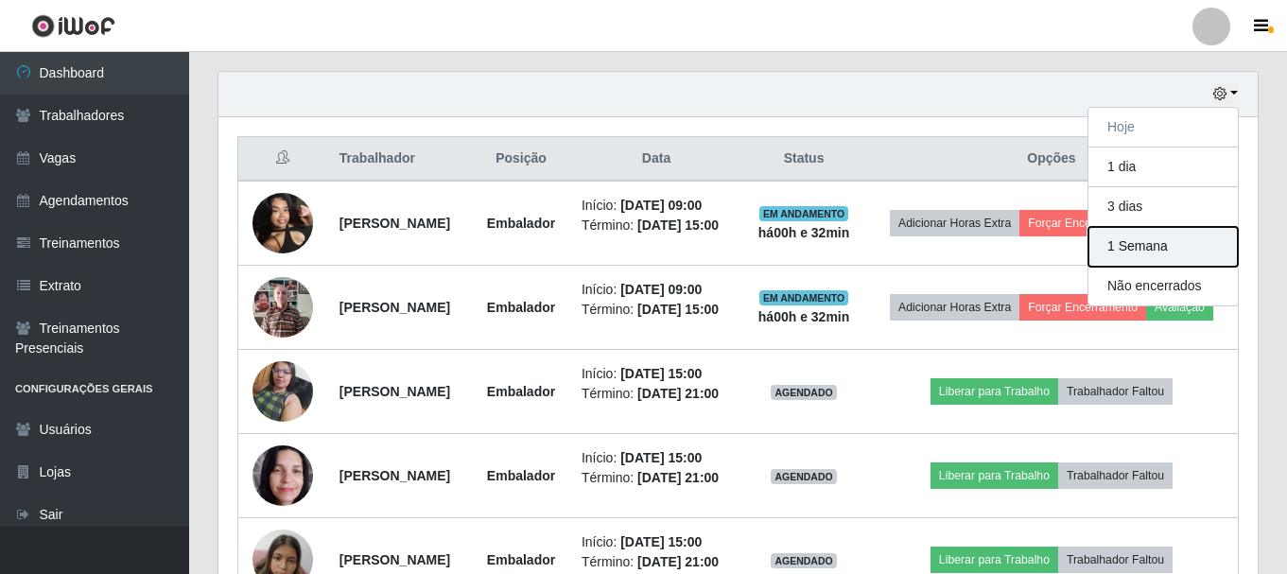
click at [1173, 252] on button "1 Semana" at bounding box center [1163, 247] width 149 height 40
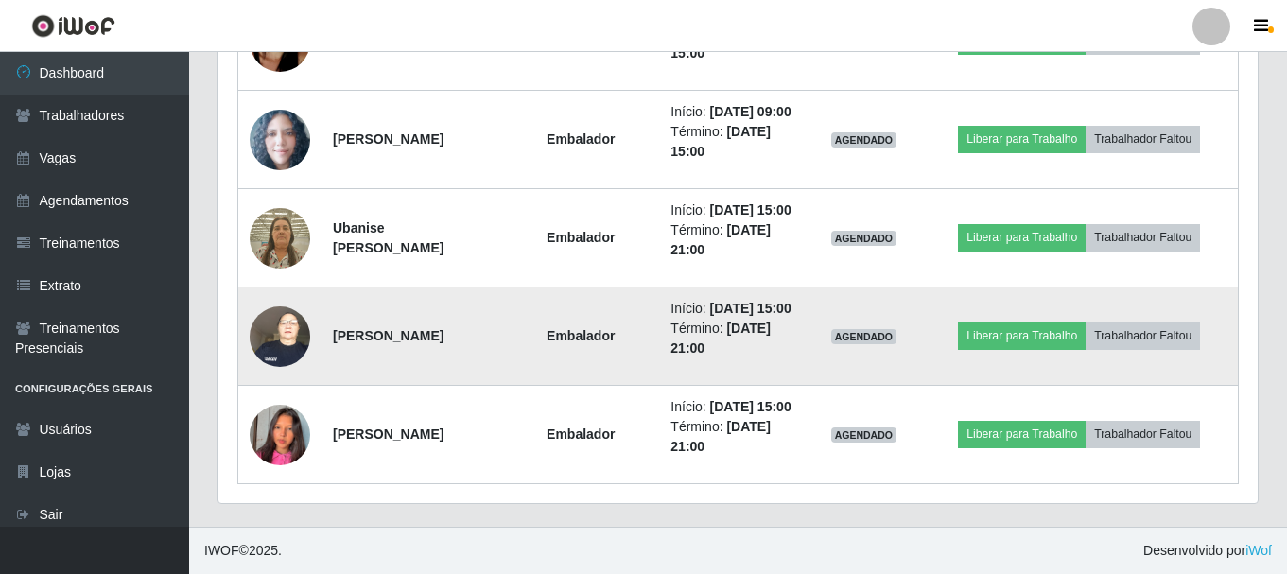
scroll to position [2119, 0]
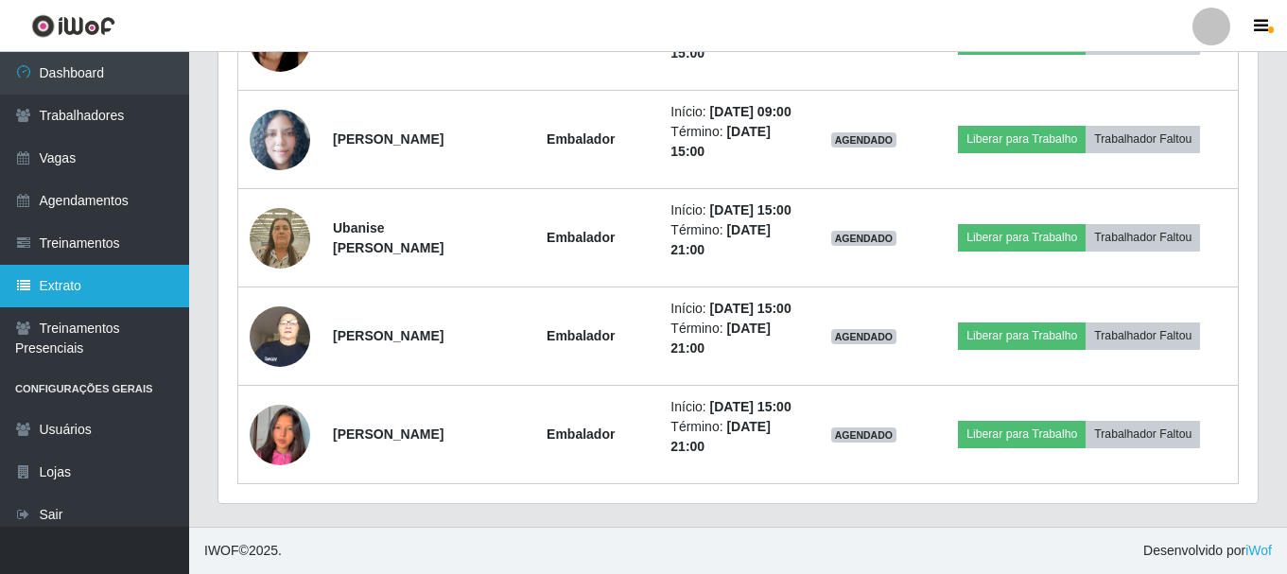
click at [93, 282] on link "Extrato" at bounding box center [94, 286] width 189 height 43
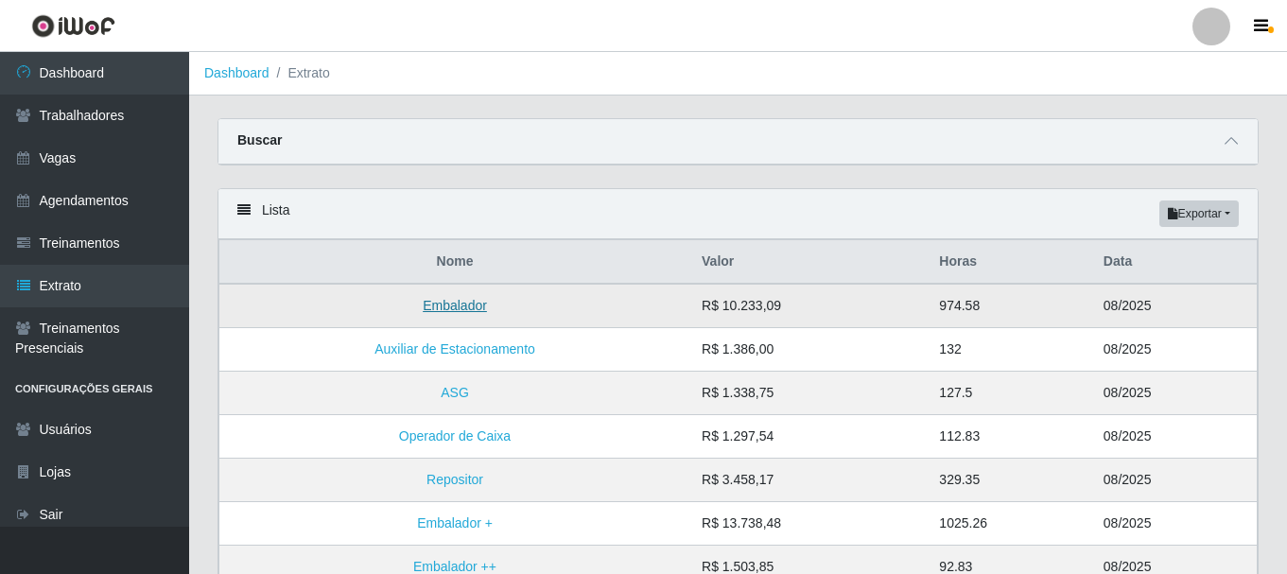
click at [480, 305] on link "Embalador" at bounding box center [455, 305] width 64 height 15
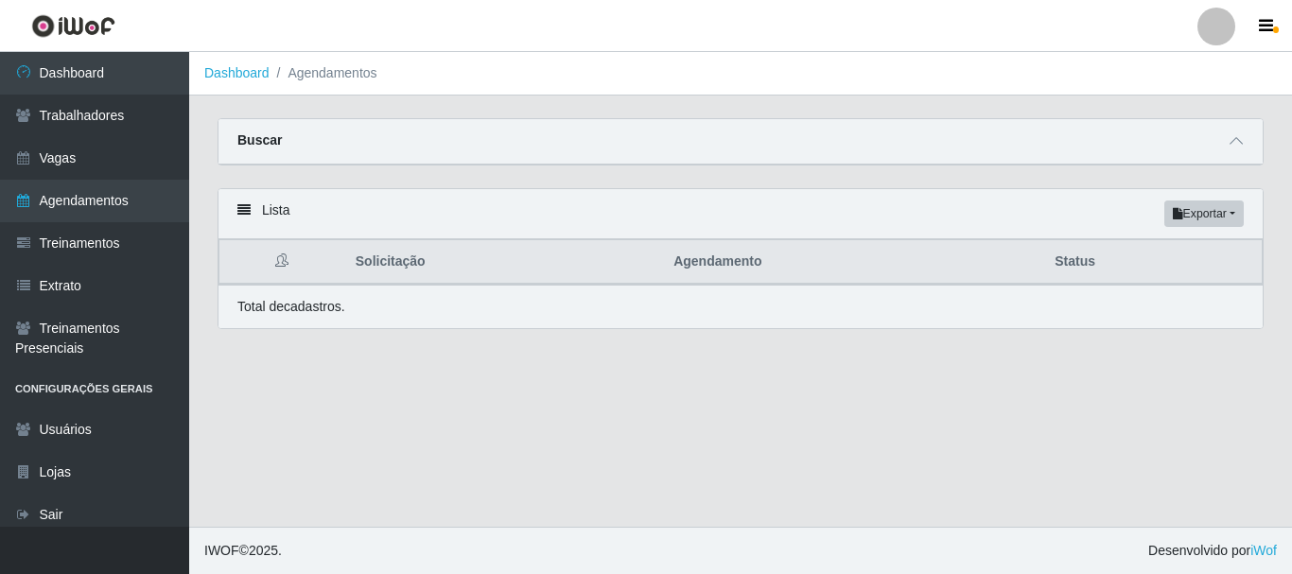
drag, startPoint x: 351, startPoint y: 318, endPoint x: 752, endPoint y: 269, distance: 404.0
click at [352, 317] on div "Total de cadastros." at bounding box center [740, 307] width 1006 height 20
click at [760, 235] on div "Lista Exportar PDF Excel" at bounding box center [740, 214] width 1044 height 50
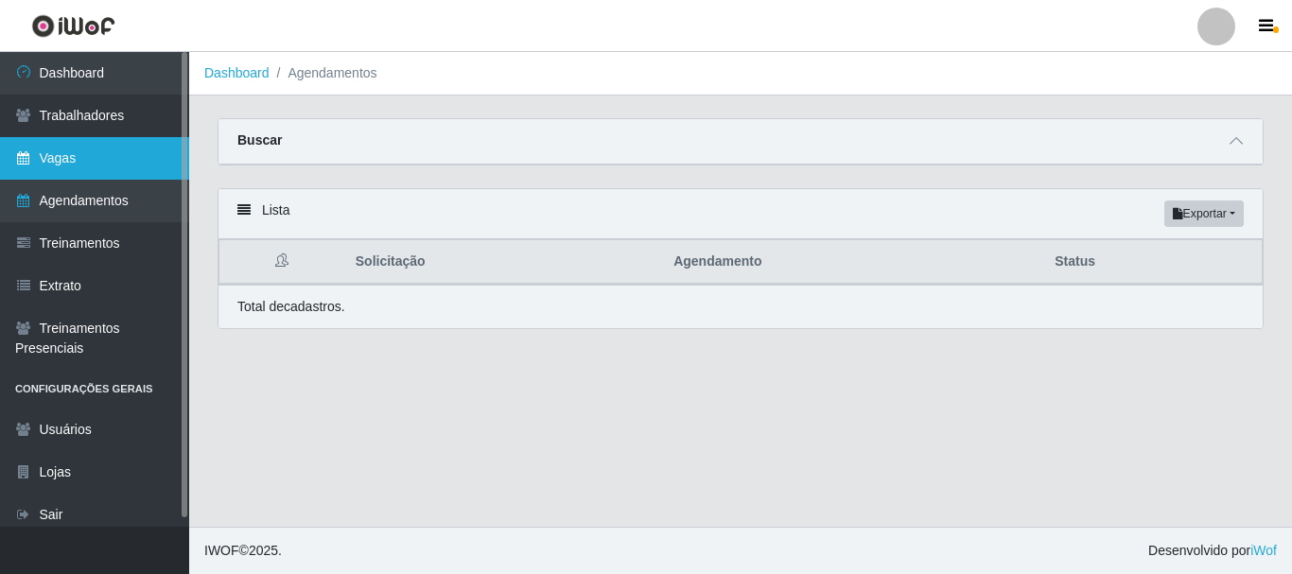
click at [91, 165] on link "Vagas" at bounding box center [94, 158] width 189 height 43
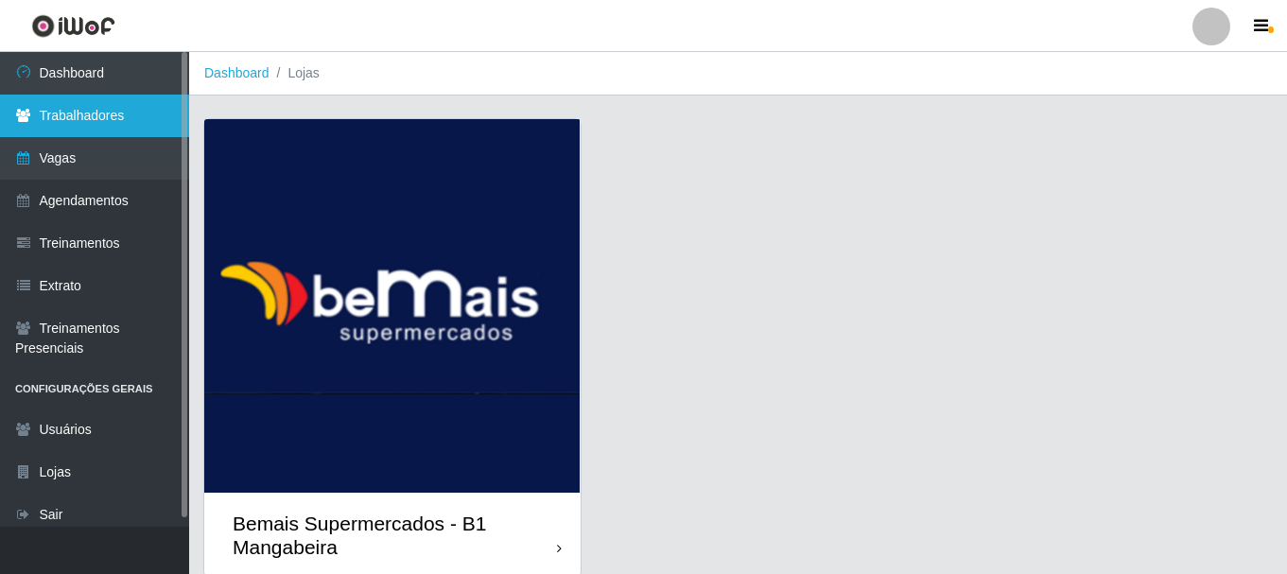
click at [127, 121] on link "Trabalhadores" at bounding box center [94, 116] width 189 height 43
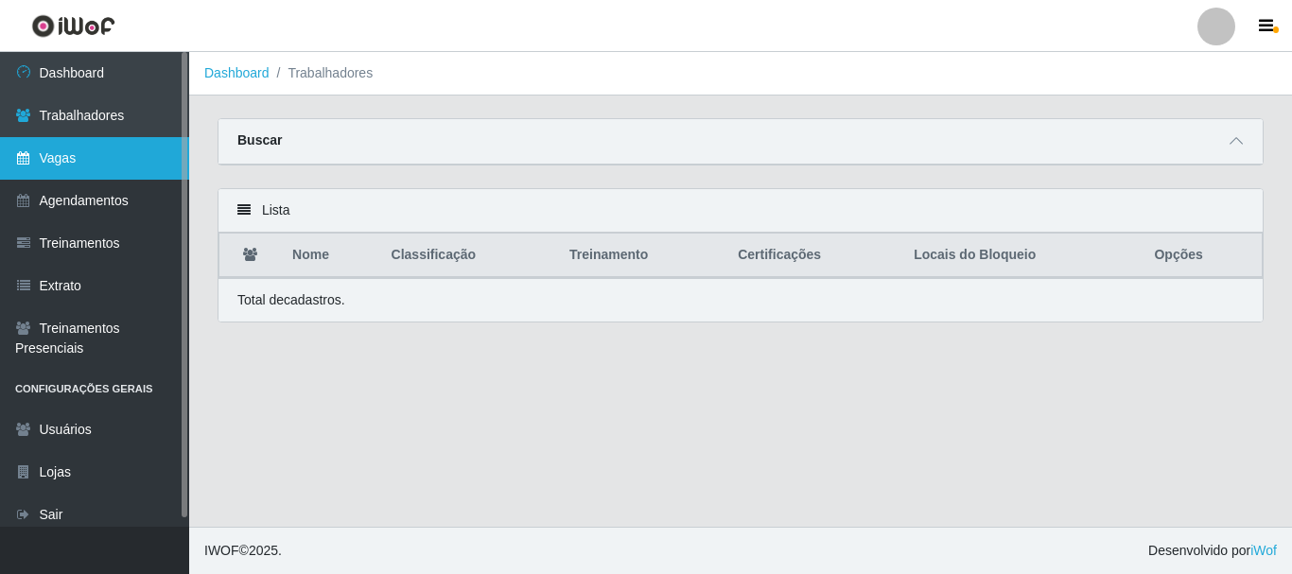
click at [121, 169] on link "Vagas" at bounding box center [94, 158] width 189 height 43
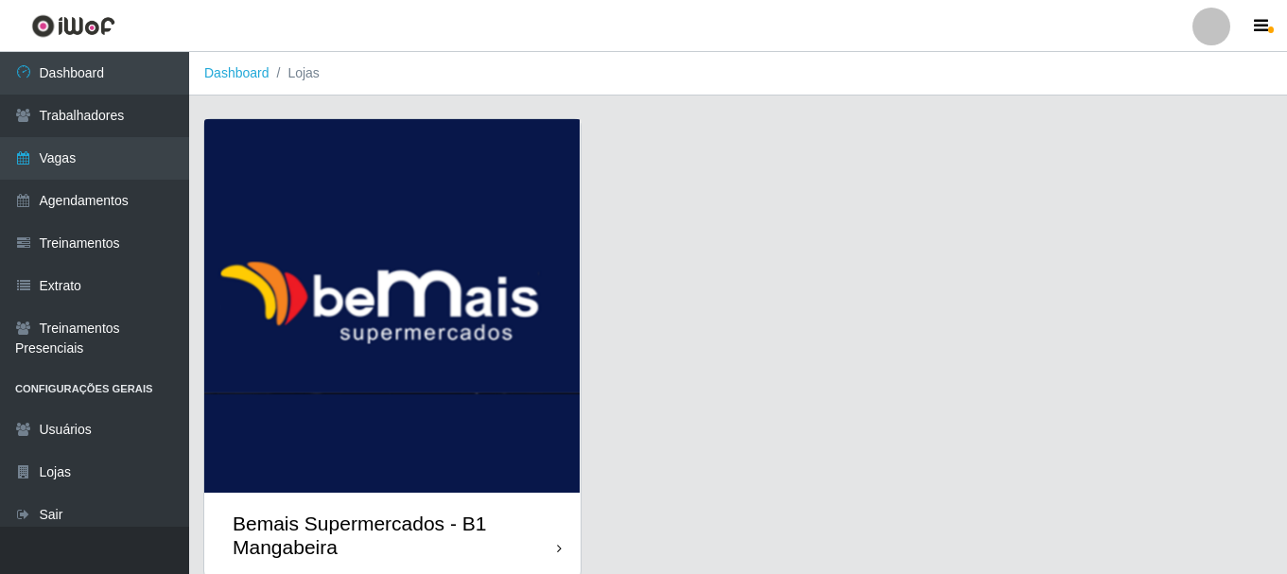
click at [403, 251] on img at bounding box center [392, 306] width 376 height 374
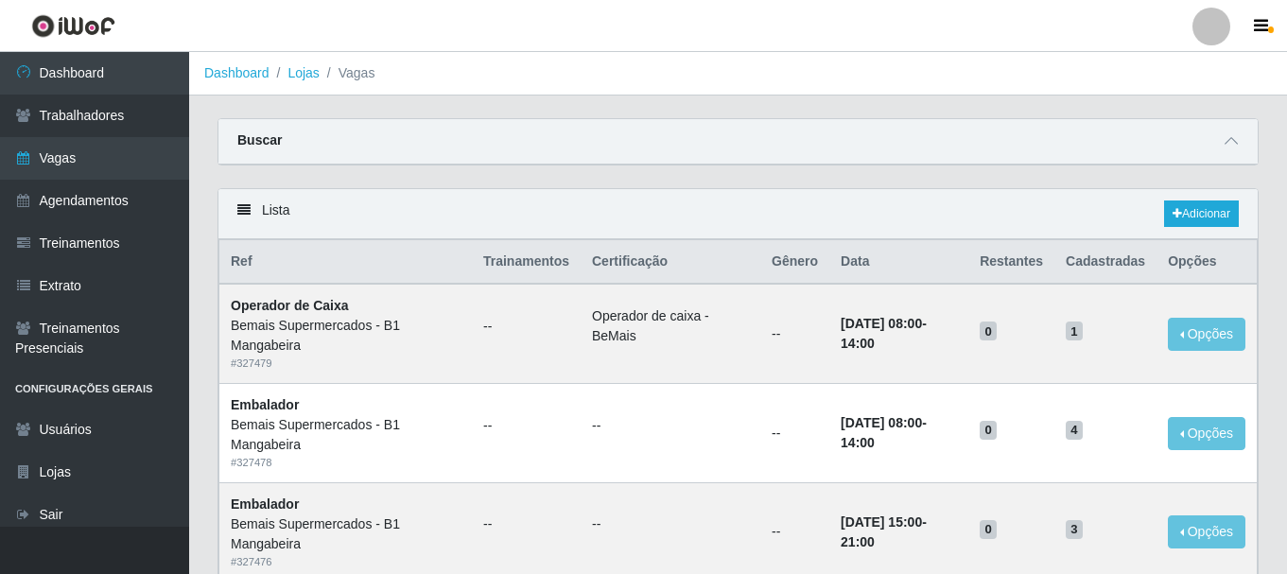
click at [245, 212] on icon at bounding box center [243, 209] width 13 height 13
drag, startPoint x: 721, startPoint y: 291, endPoint x: 646, endPoint y: 326, distance: 82.5
click at [722, 294] on td "Operador de caixa - BeMais" at bounding box center [671, 333] width 180 height 99
click at [629, 328] on li "Operador de caixa - BeMais" at bounding box center [670, 326] width 157 height 40
click at [472, 329] on td "--" at bounding box center [526, 333] width 109 height 99
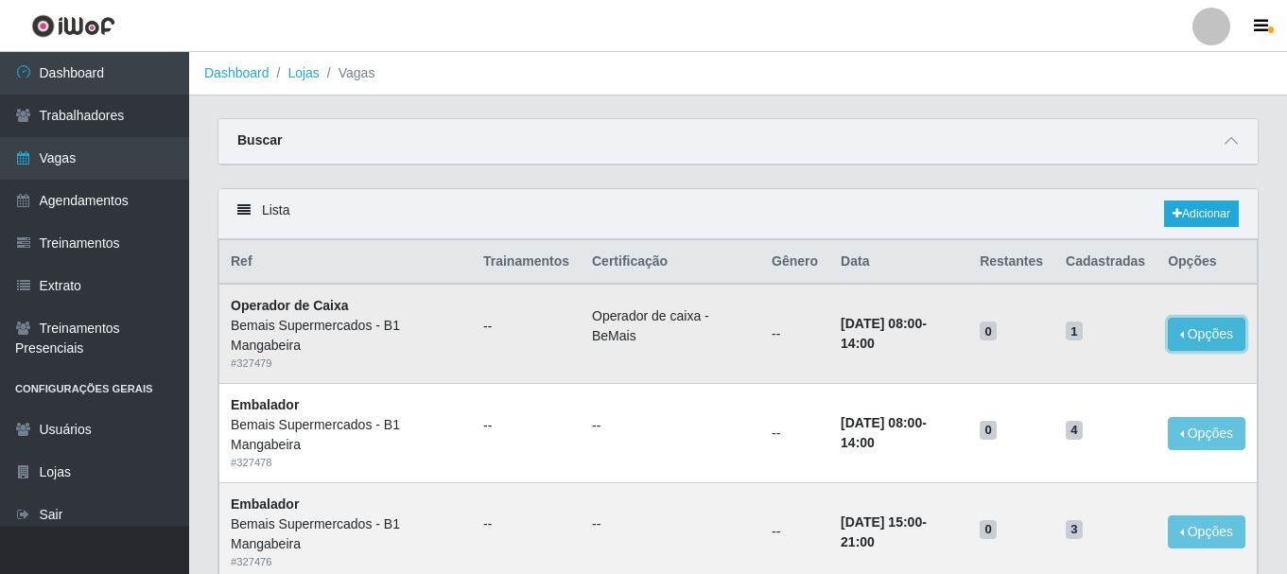
click at [1211, 333] on button "Opções" at bounding box center [1207, 334] width 78 height 33
drag, startPoint x: 374, startPoint y: 323, endPoint x: 270, endPoint y: 308, distance: 104.2
click at [373, 323] on div "Bemais Supermercados - B1 Mangabeira" at bounding box center [346, 336] width 230 height 40
click at [243, 305] on strong "Operador de Caixa" at bounding box center [290, 305] width 118 height 15
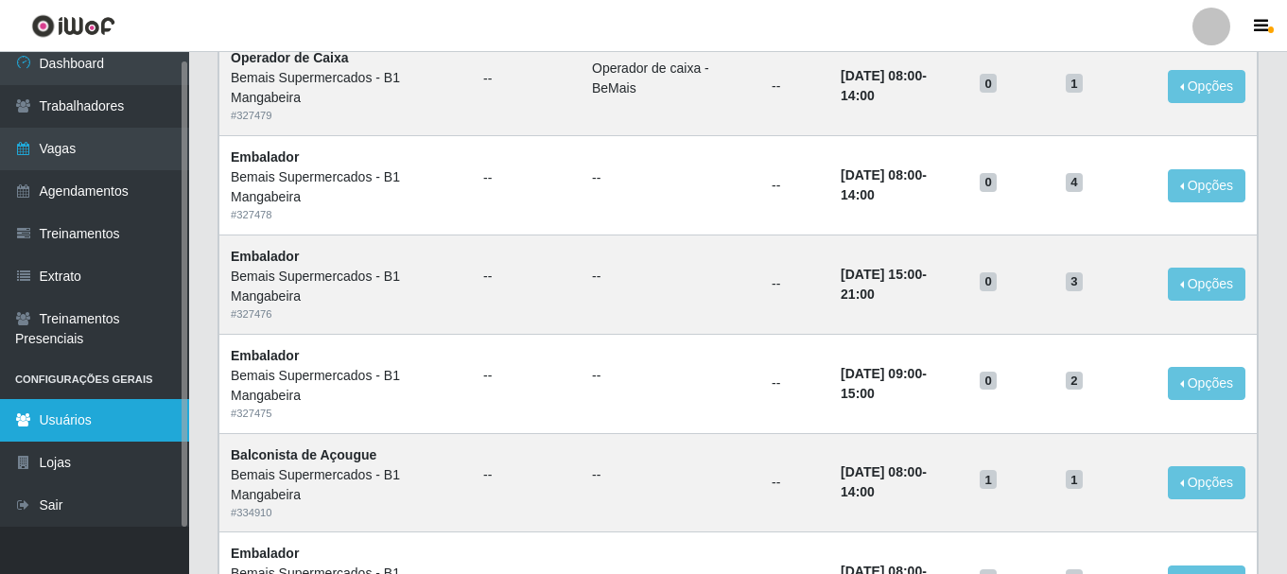
scroll to position [284, 0]
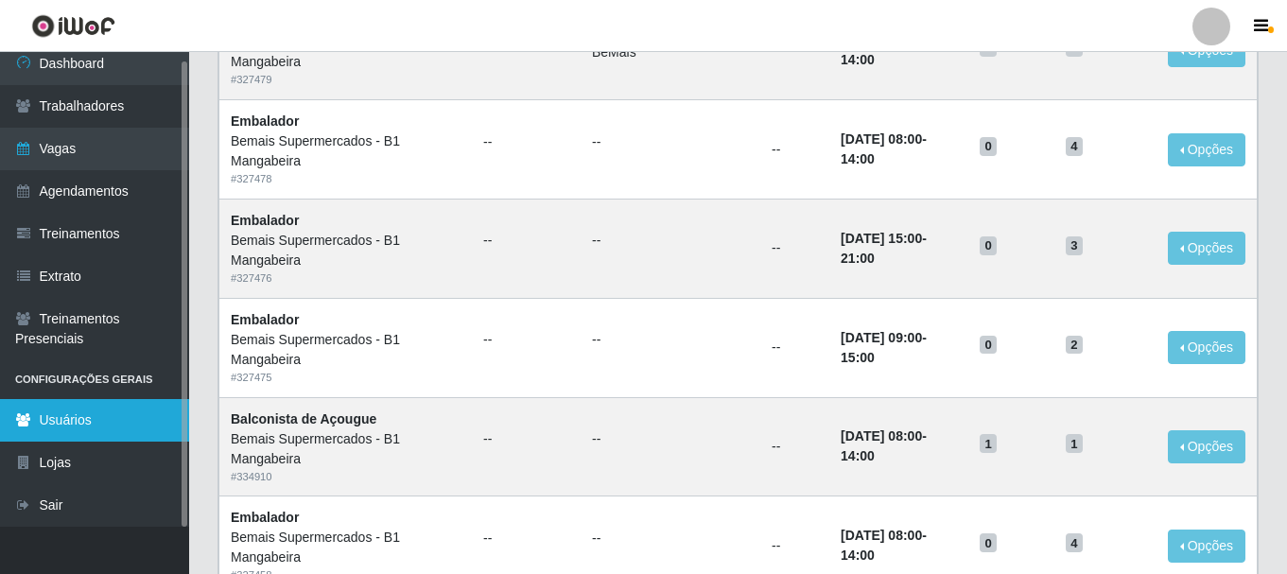
click at [99, 415] on link "Usuários" at bounding box center [94, 420] width 189 height 43
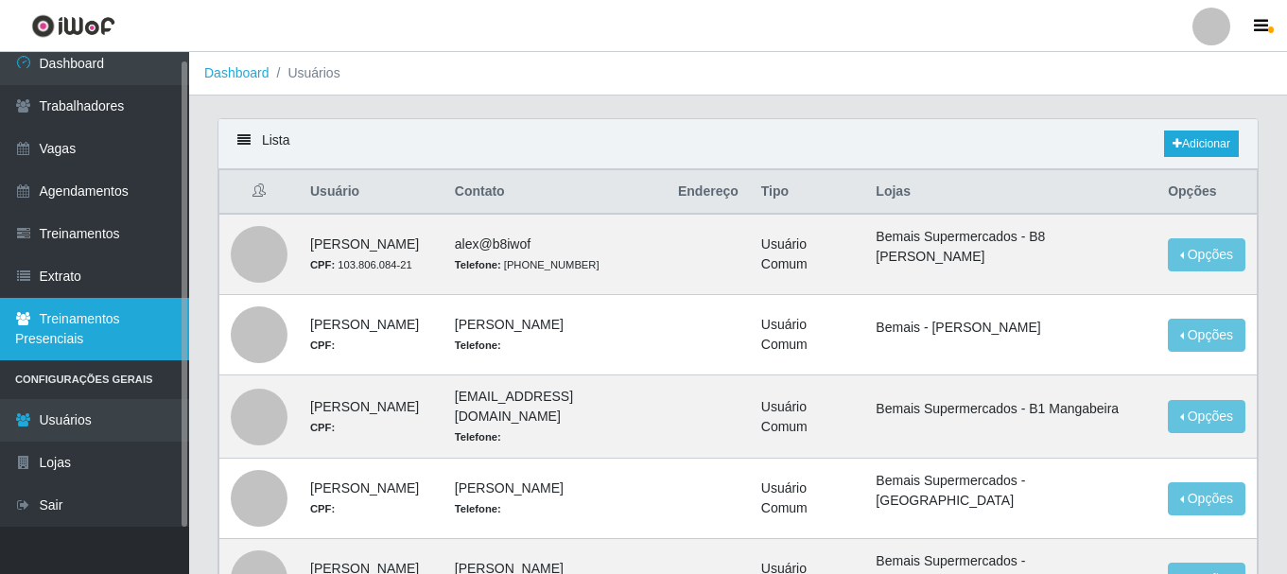
click at [107, 317] on link "Treinamentos Presenciais" at bounding box center [94, 329] width 189 height 62
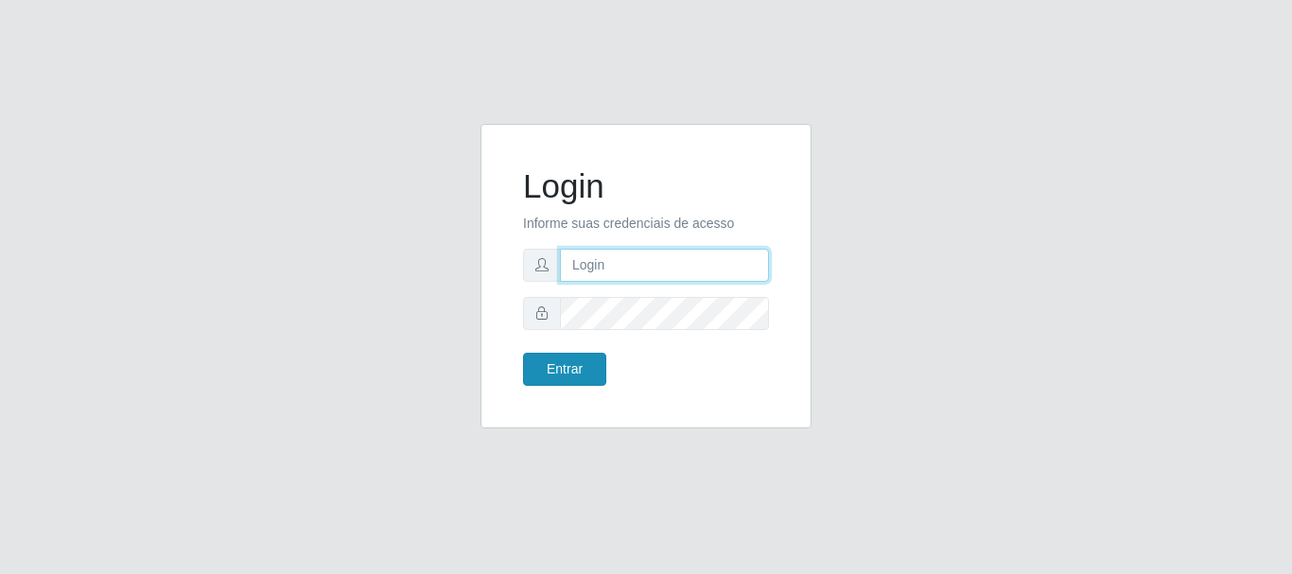
type input "caio@B1"
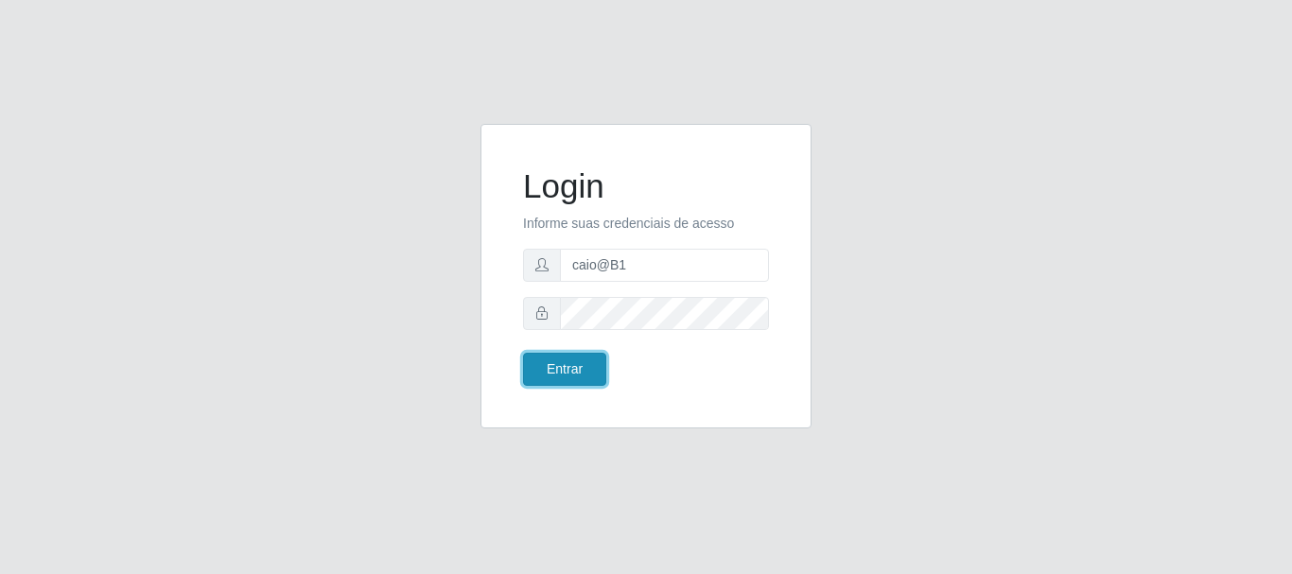
click at [556, 382] on button "Entrar" at bounding box center [564, 369] width 83 height 33
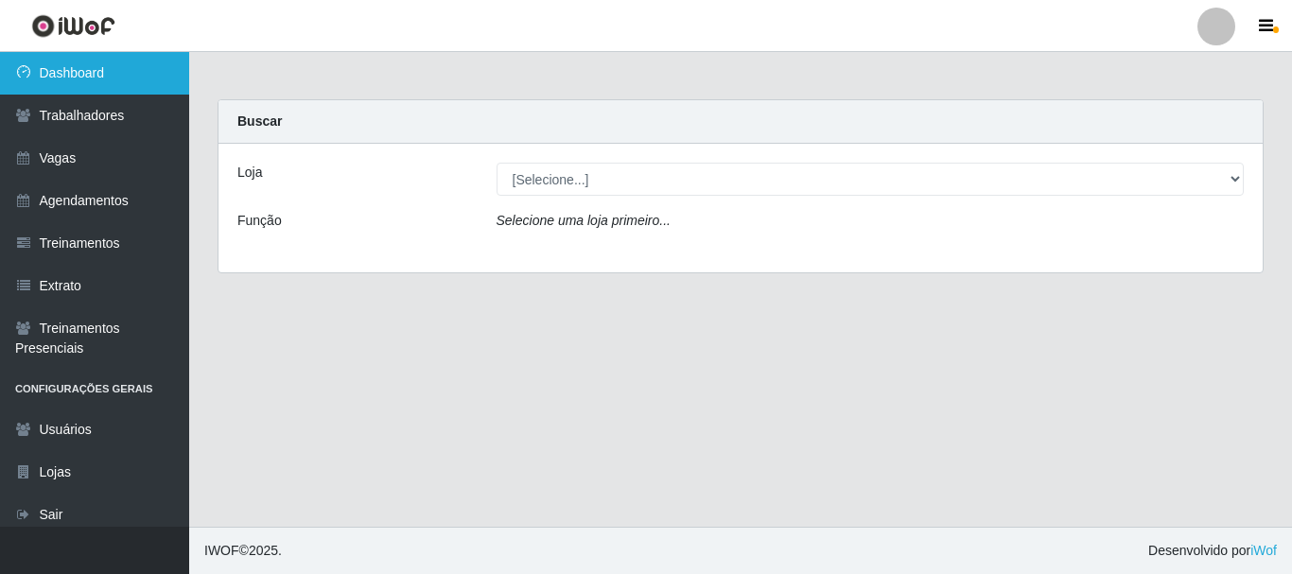
click at [115, 79] on link "Dashboard" at bounding box center [94, 73] width 189 height 43
click at [130, 70] on link "Dashboard" at bounding box center [94, 73] width 189 height 43
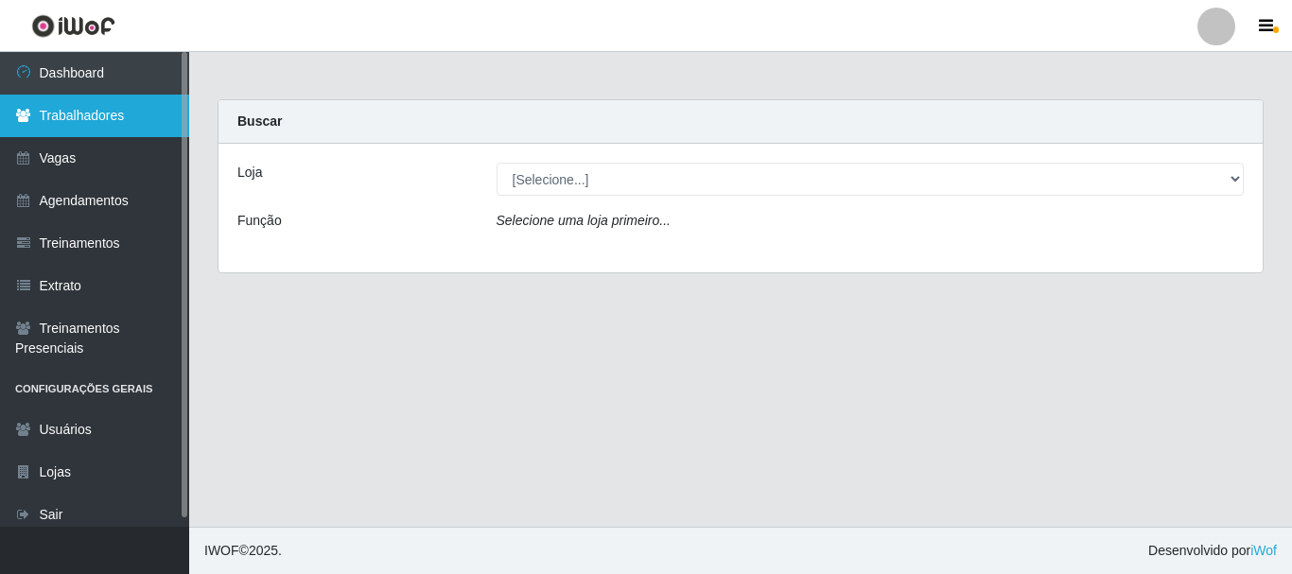
click at [139, 122] on link "Trabalhadores" at bounding box center [94, 116] width 189 height 43
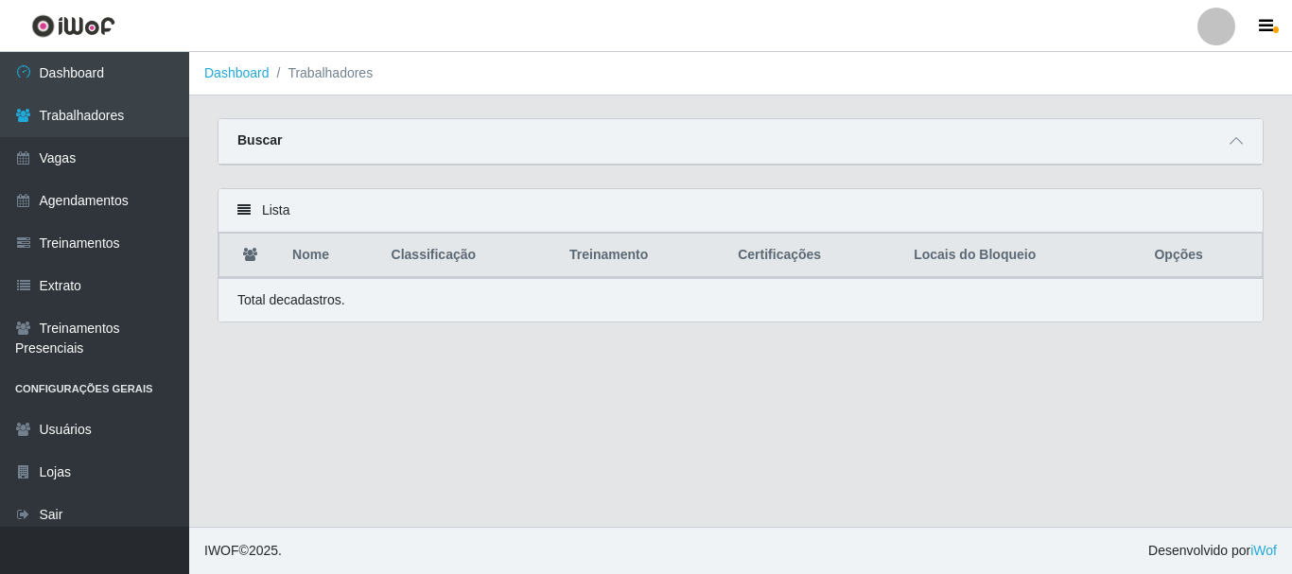
click at [1224, 152] on div "Buscar" at bounding box center [740, 141] width 1044 height 45
click at [1245, 142] on span at bounding box center [1236, 142] width 23 height 22
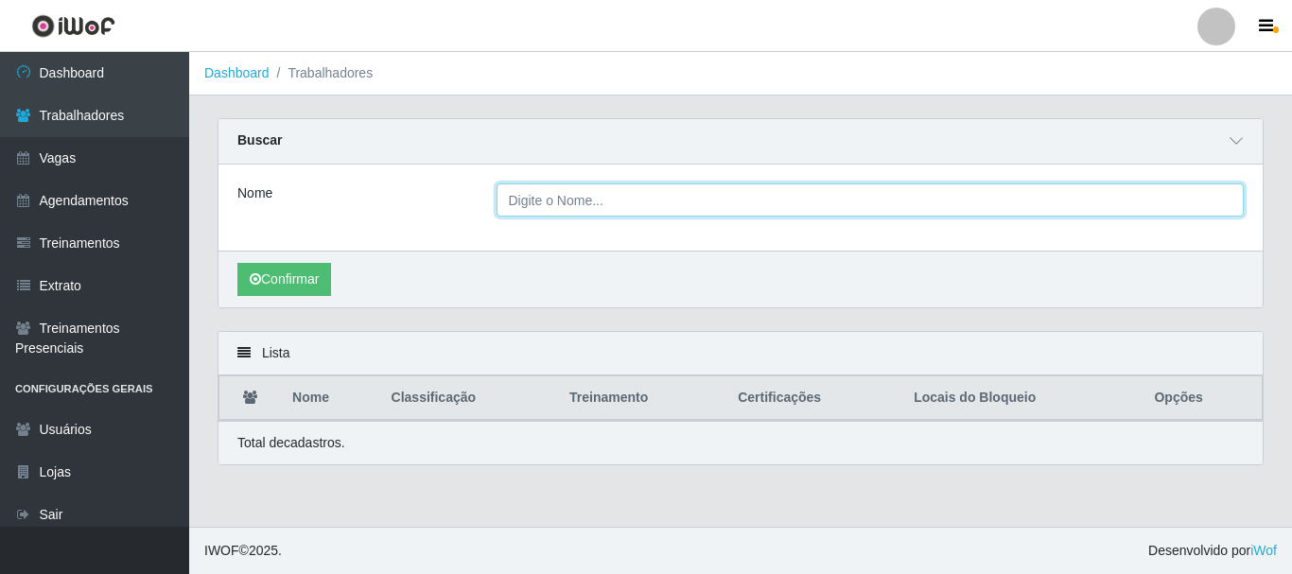
click at [772, 191] on input "Nome" at bounding box center [871, 199] width 748 height 33
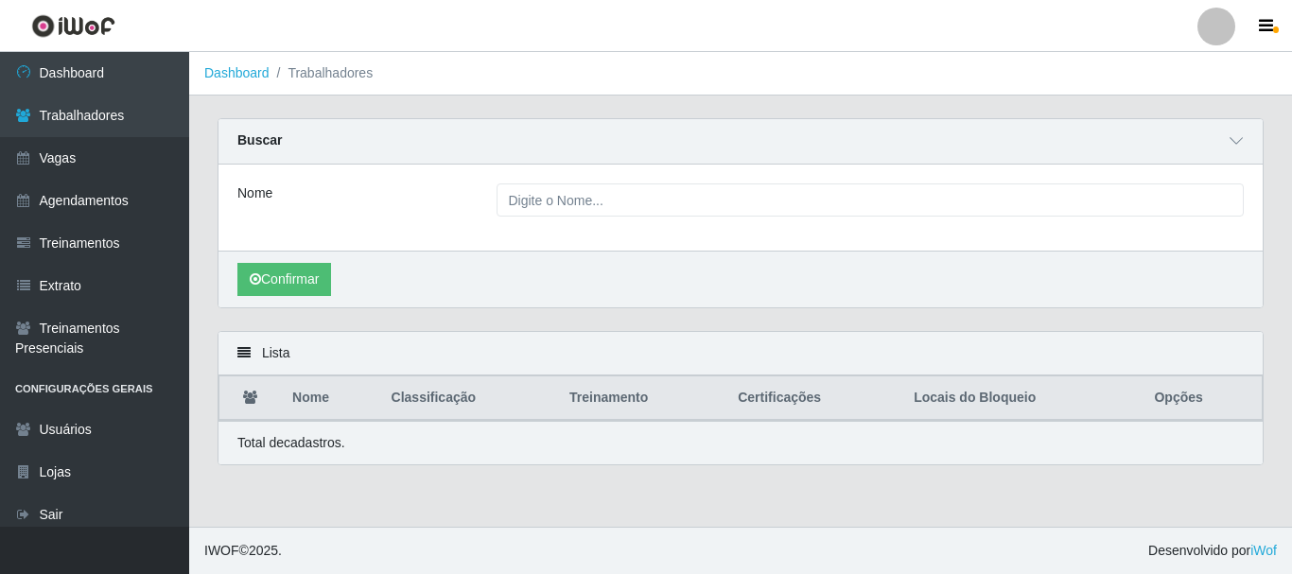
click at [436, 235] on div "Nome" at bounding box center [740, 208] width 1044 height 86
click at [239, 347] on div "Lista" at bounding box center [740, 354] width 1044 height 44
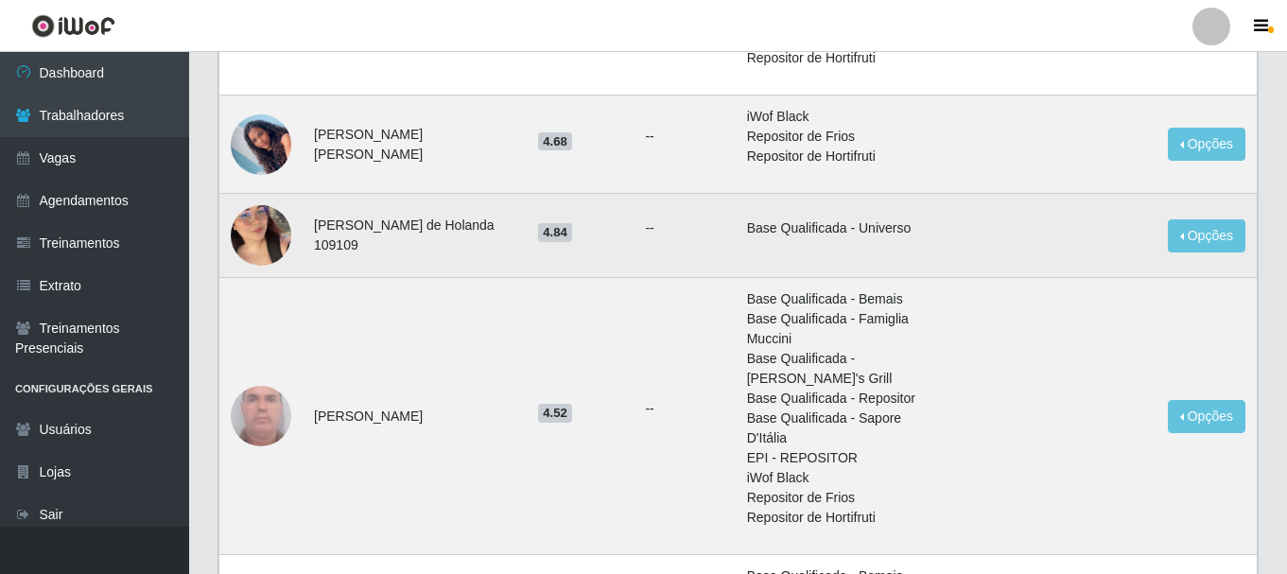
scroll to position [473, 0]
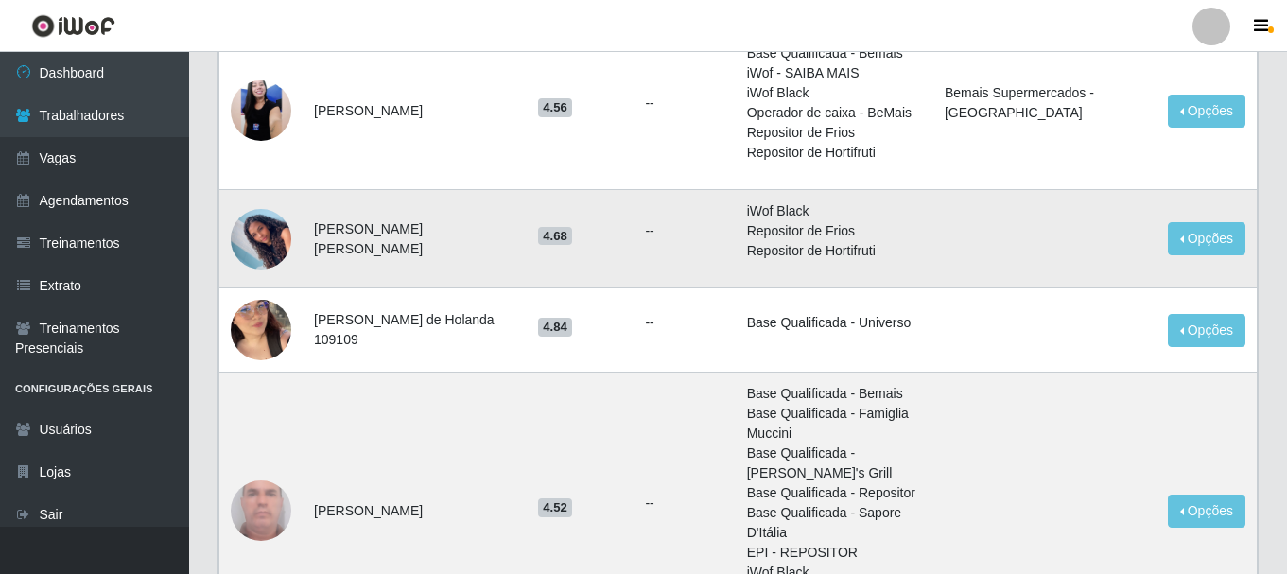
click at [255, 237] on img at bounding box center [261, 238] width 61 height 105
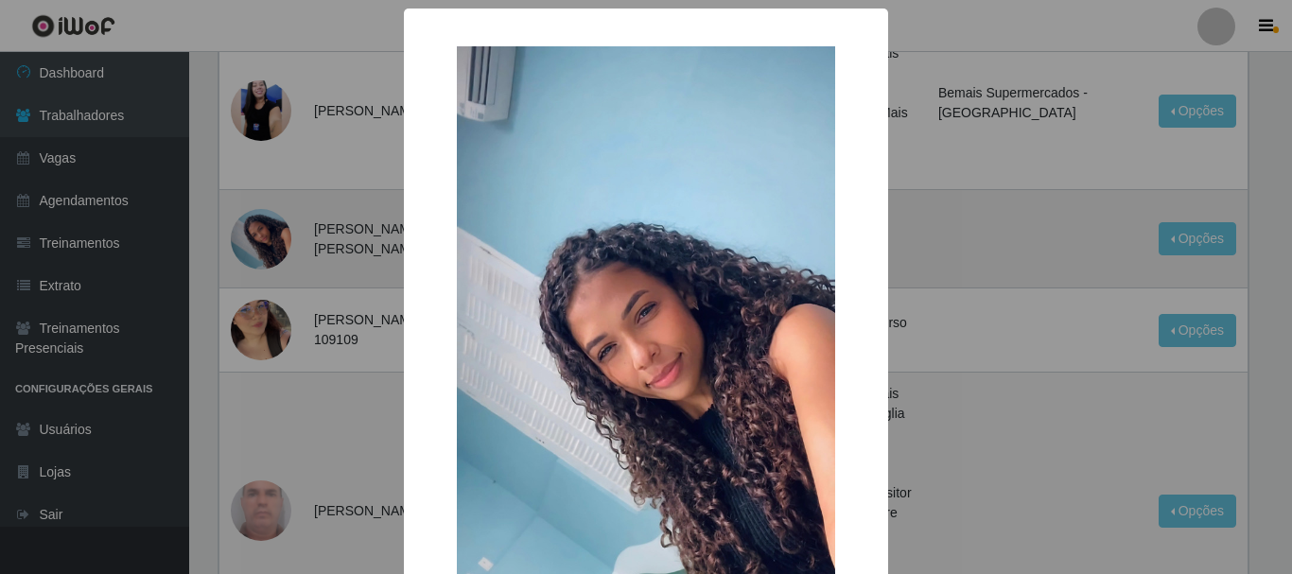
click at [255, 237] on div "× OK Cancel" at bounding box center [646, 287] width 1292 height 574
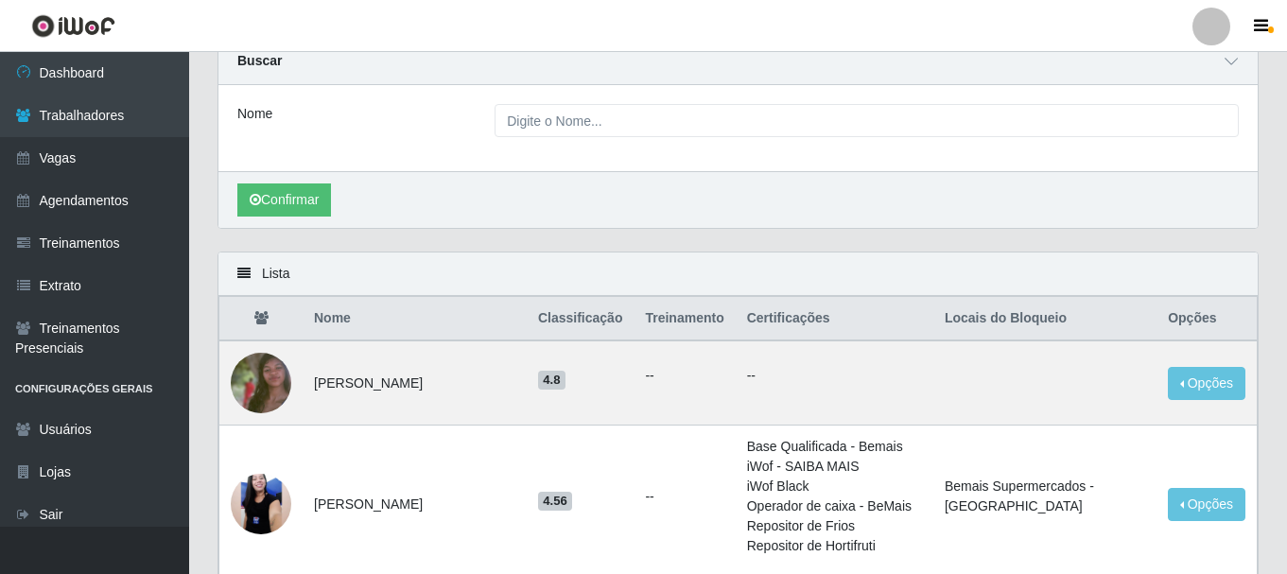
scroll to position [0, 0]
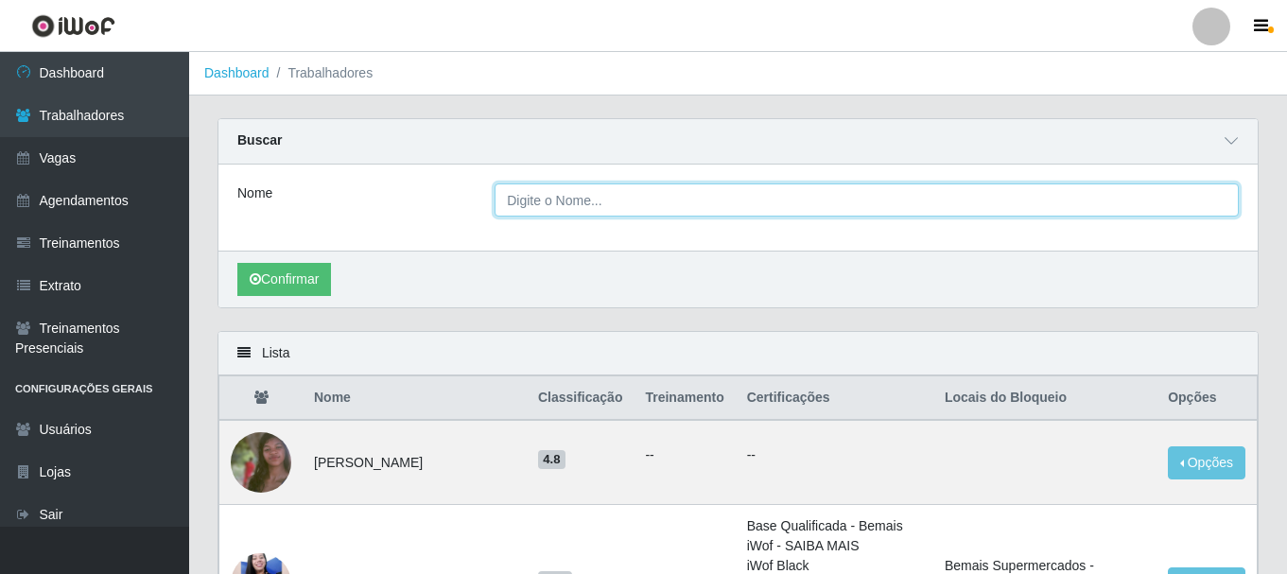
click at [751, 196] on input "Nome" at bounding box center [867, 199] width 744 height 33
type input "m"
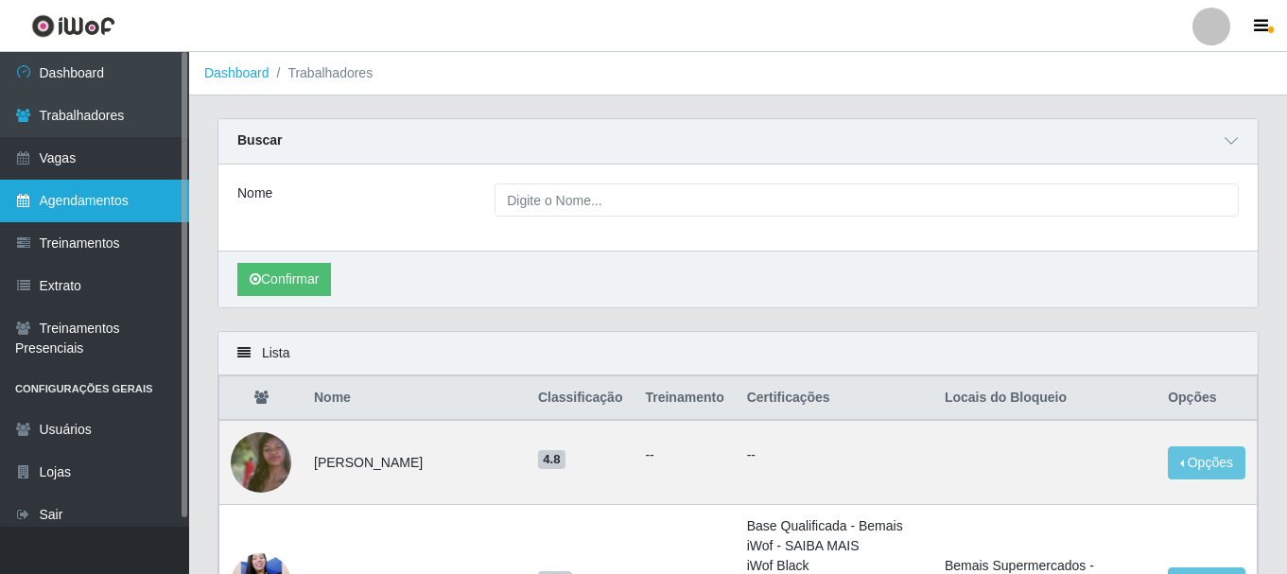
click at [94, 181] on link "Agendamentos" at bounding box center [94, 201] width 189 height 43
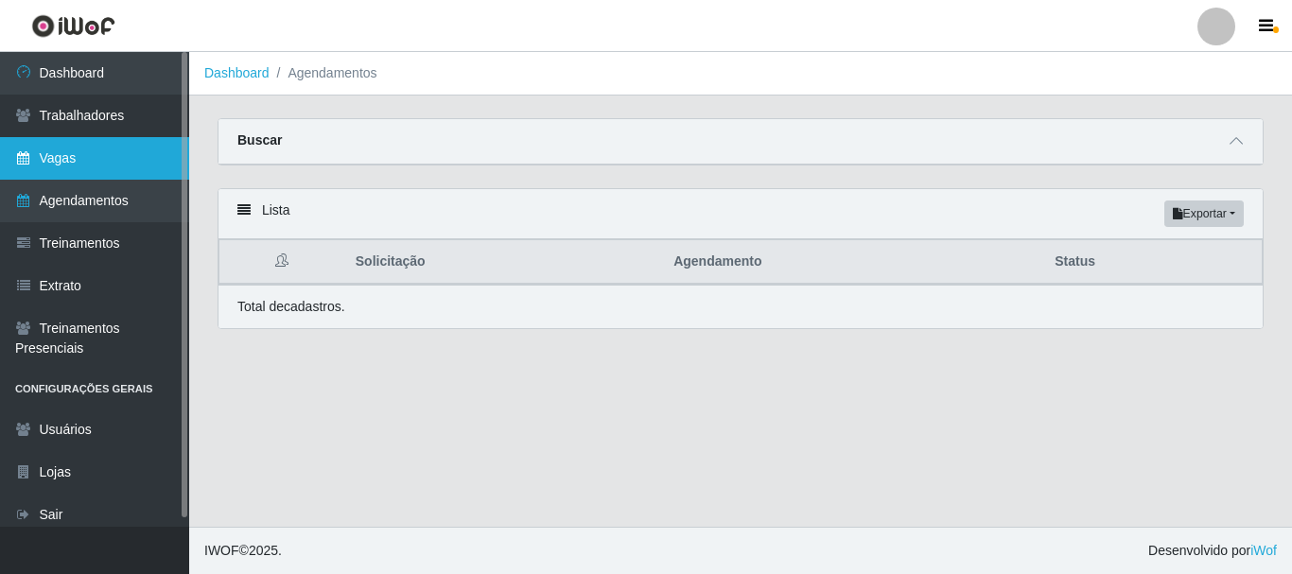
click at [99, 166] on link "Vagas" at bounding box center [94, 158] width 189 height 43
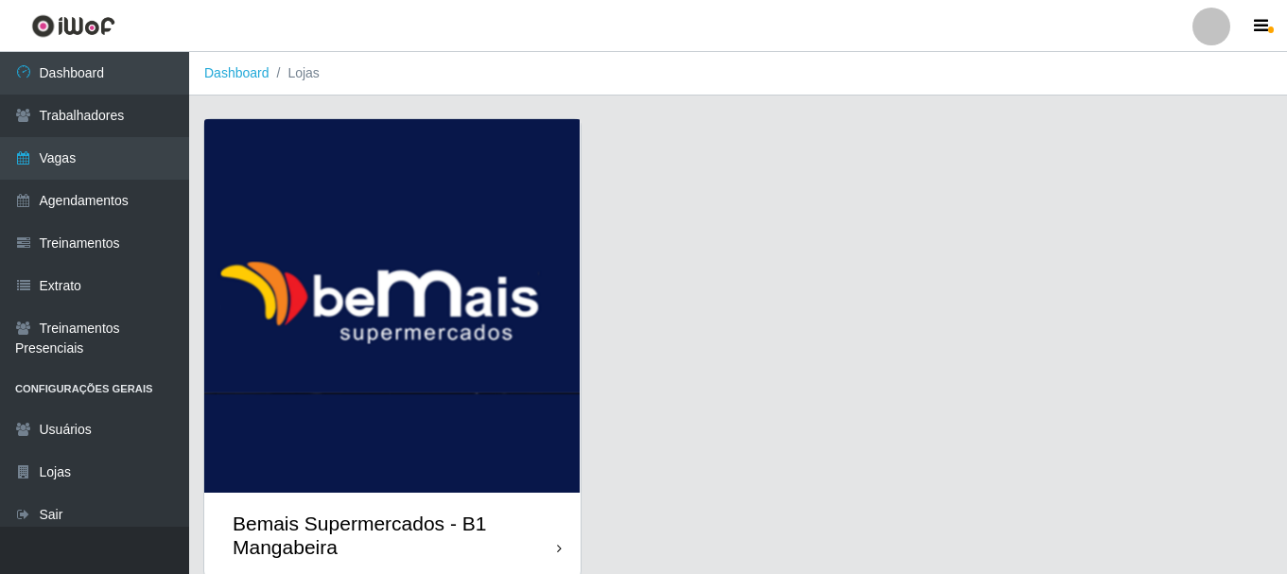
click at [520, 227] on img at bounding box center [392, 306] width 376 height 374
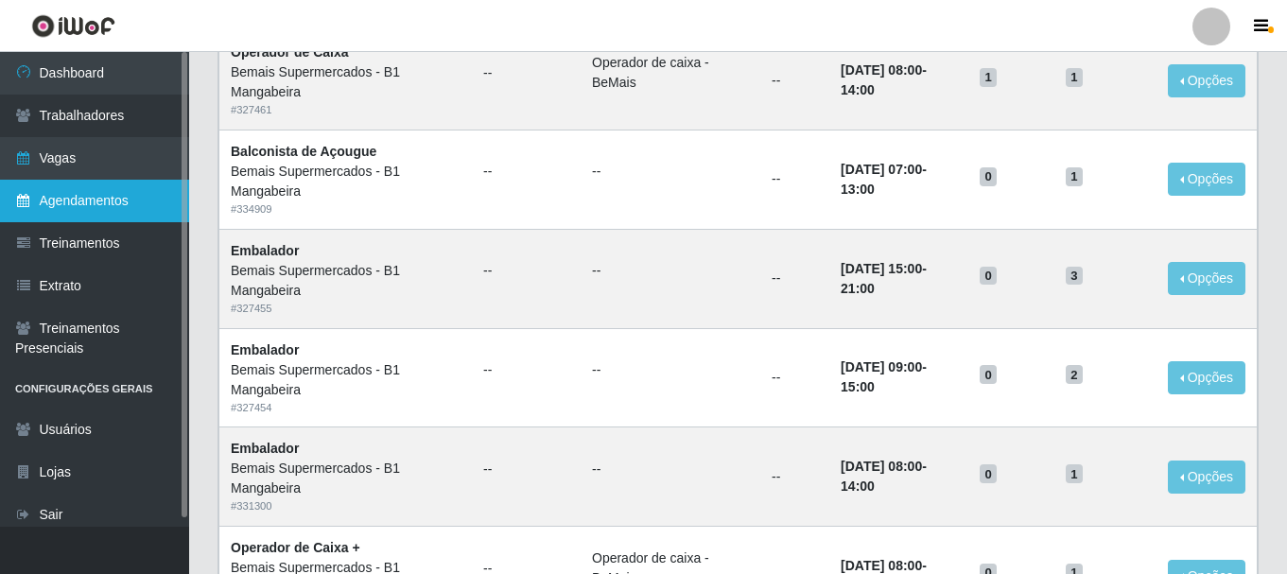
scroll to position [851, 0]
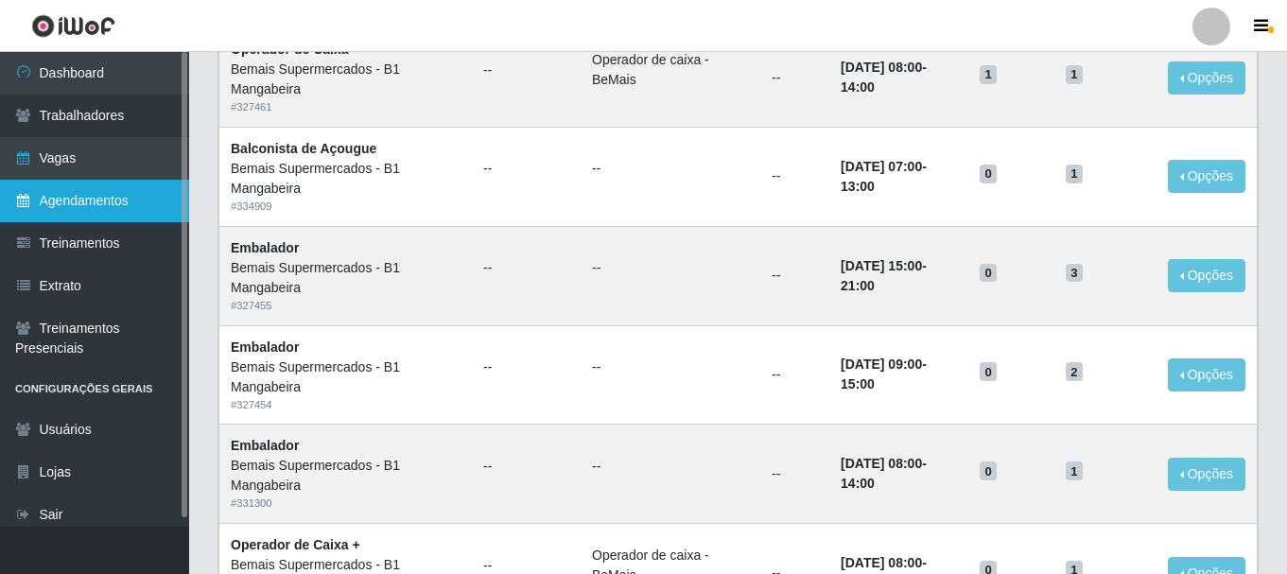
click at [101, 197] on link "Agendamentos" at bounding box center [94, 201] width 189 height 43
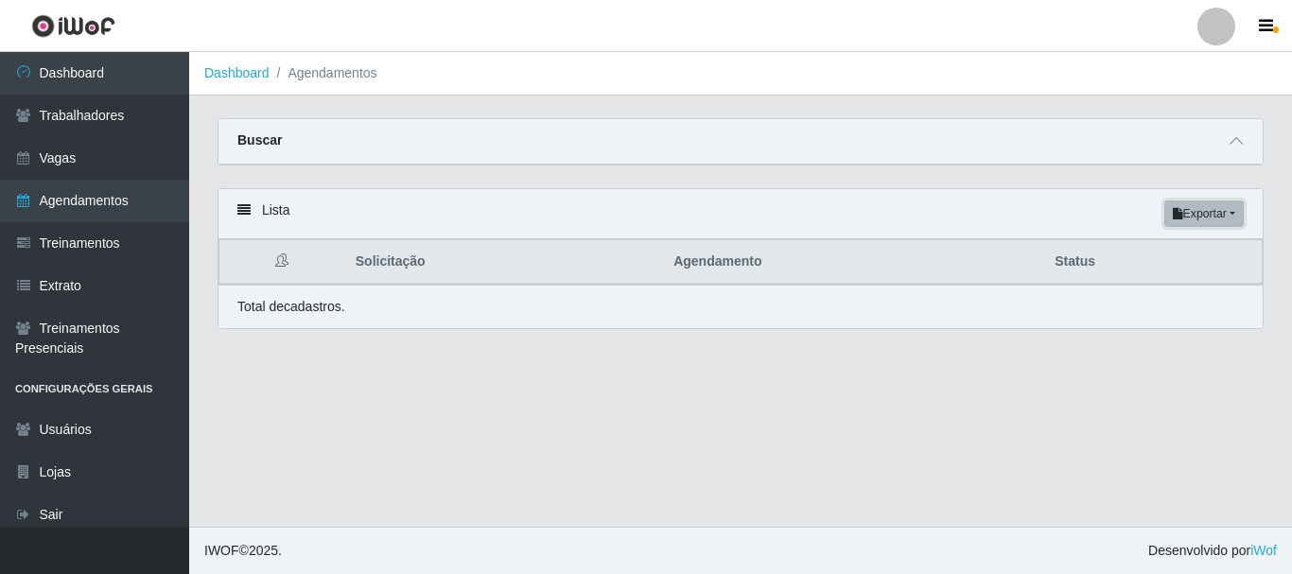
click at [1204, 215] on button "Exportar" at bounding box center [1203, 214] width 79 height 26
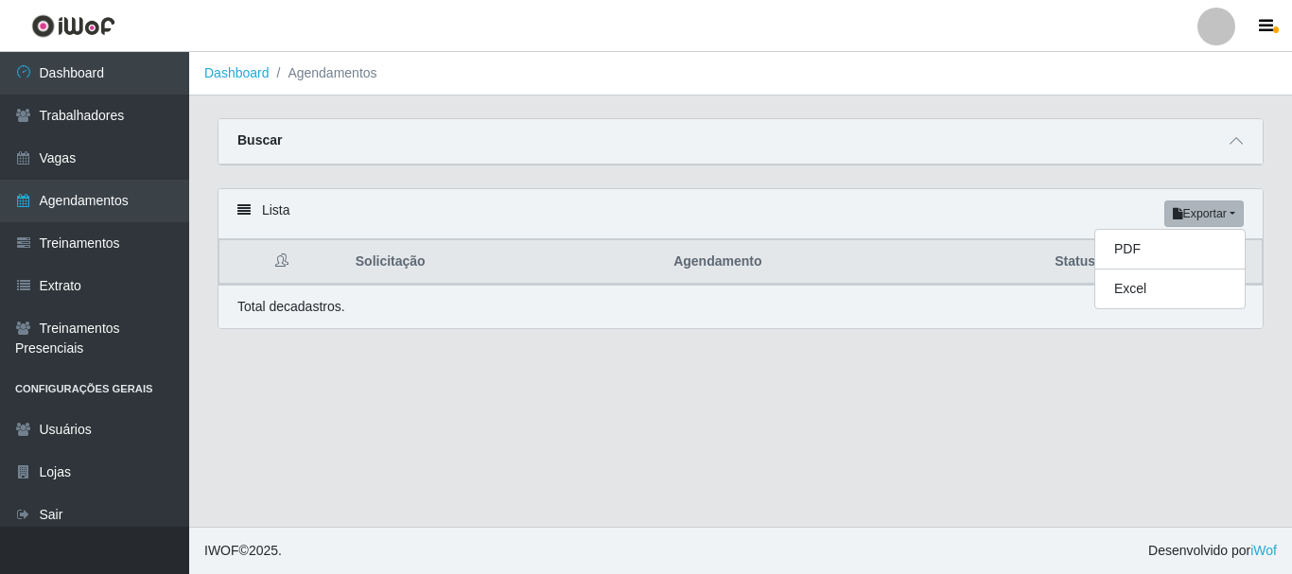
click at [1029, 209] on div "Lista Exportar PDF Excel" at bounding box center [740, 214] width 1044 height 50
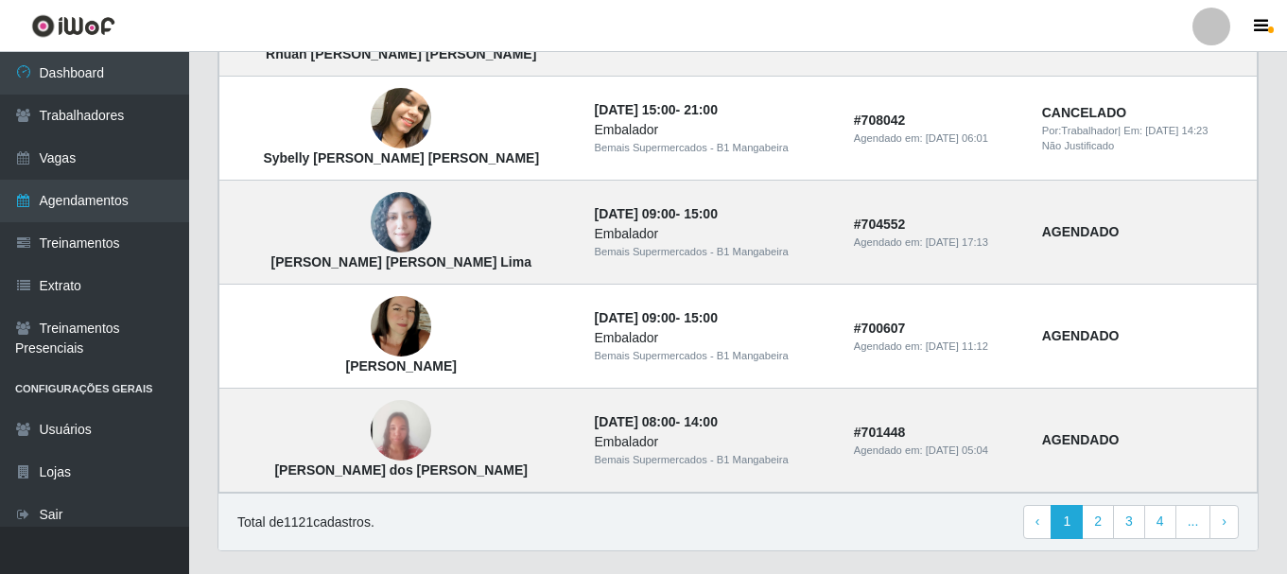
scroll to position [1306, 0]
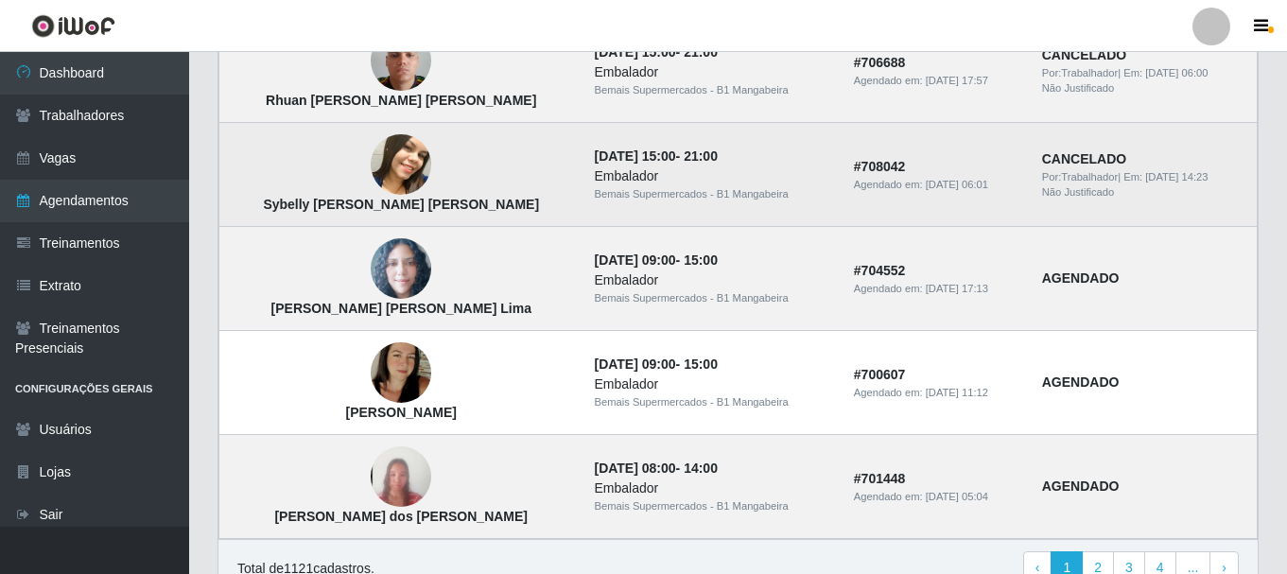
click at [371, 155] on img at bounding box center [401, 165] width 61 height 76
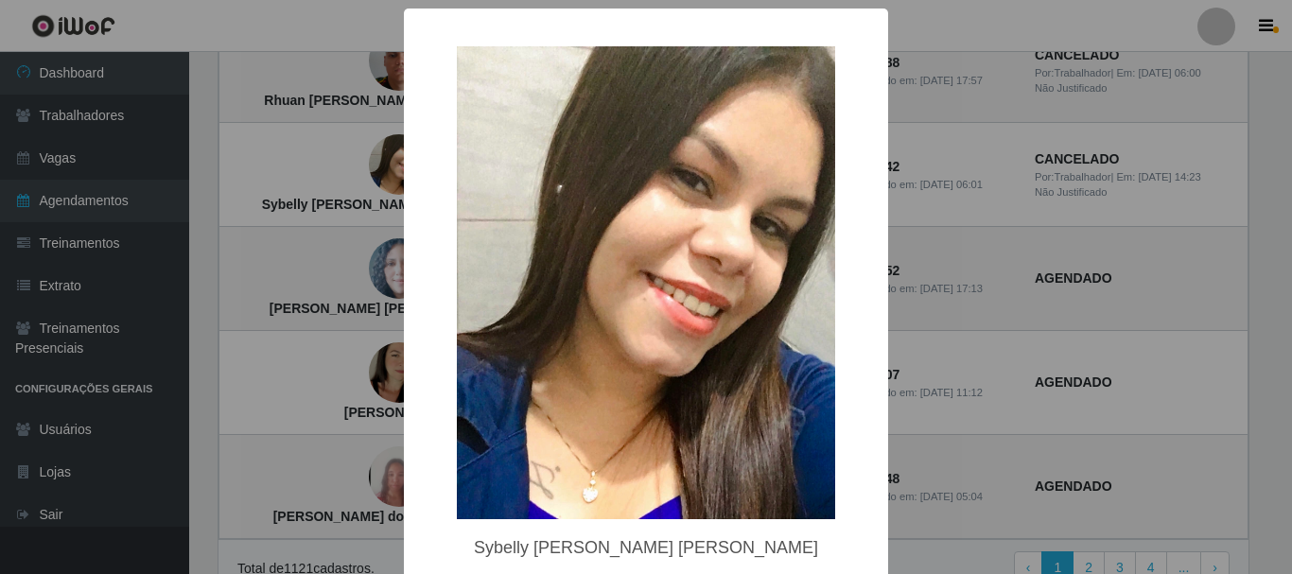
click at [332, 174] on div "× Sybelly [PERSON_NAME] [PERSON_NAME] OK Cancel" at bounding box center [646, 287] width 1292 height 574
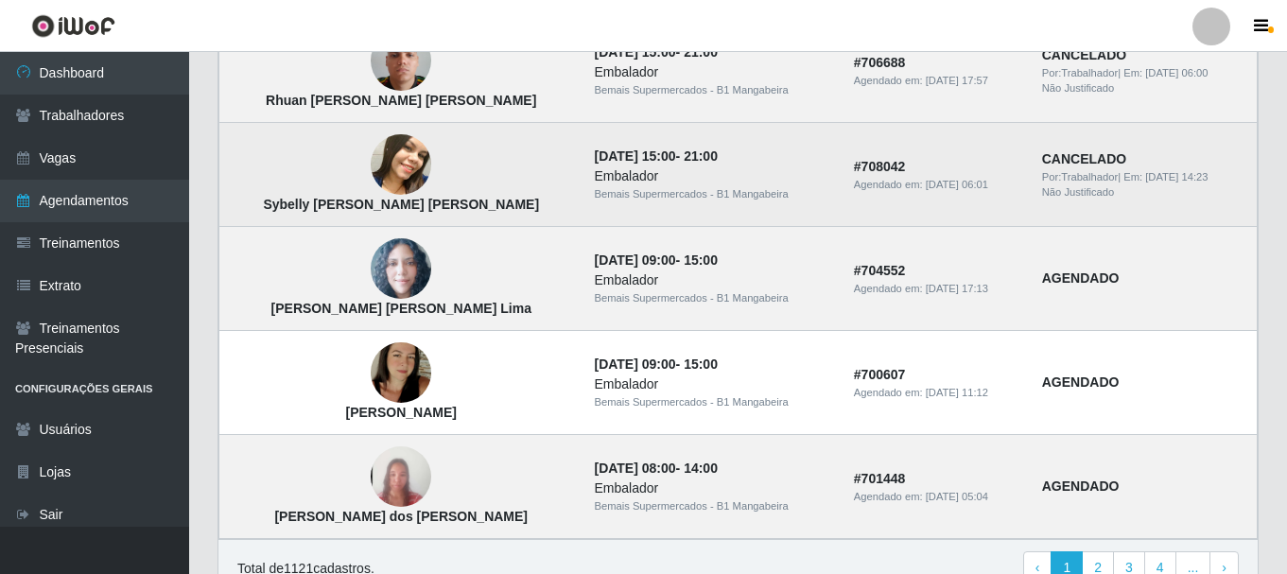
click at [371, 173] on img at bounding box center [401, 165] width 61 height 76
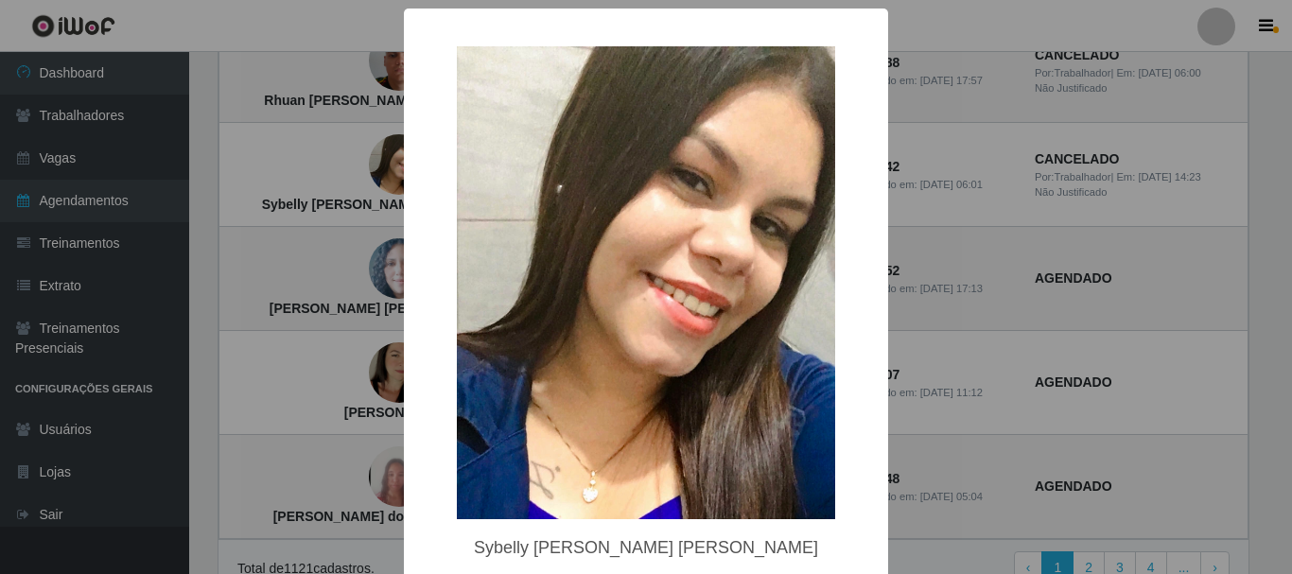
click at [354, 173] on div "× Sybelly [PERSON_NAME] [PERSON_NAME] OK Cancel" at bounding box center [646, 287] width 1292 height 574
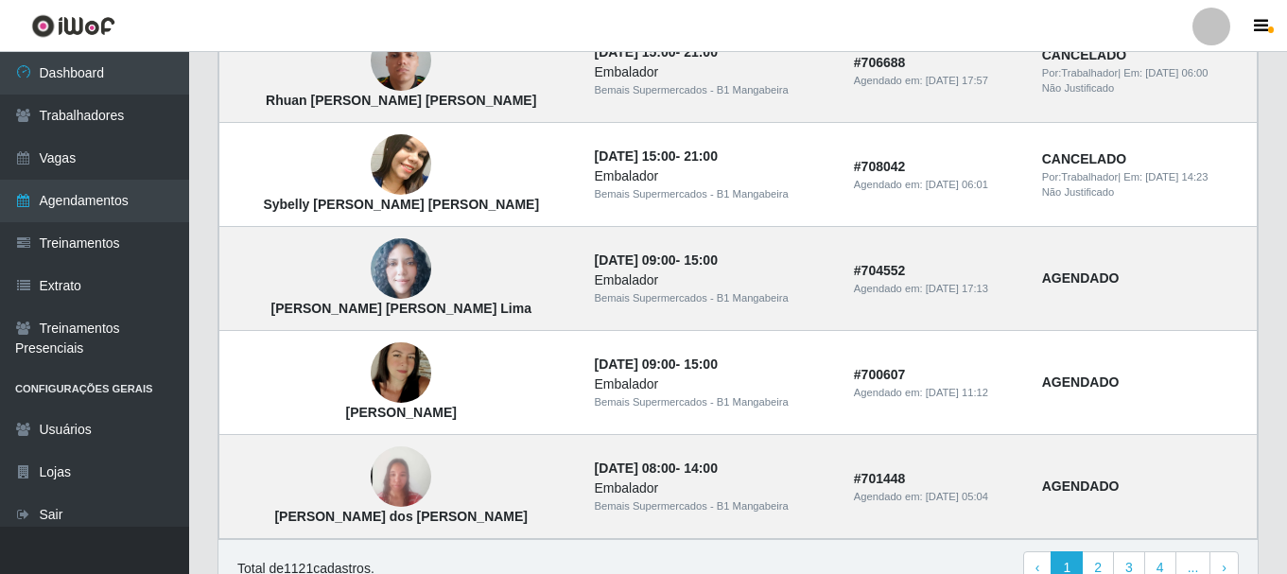
scroll to position [1401, 0]
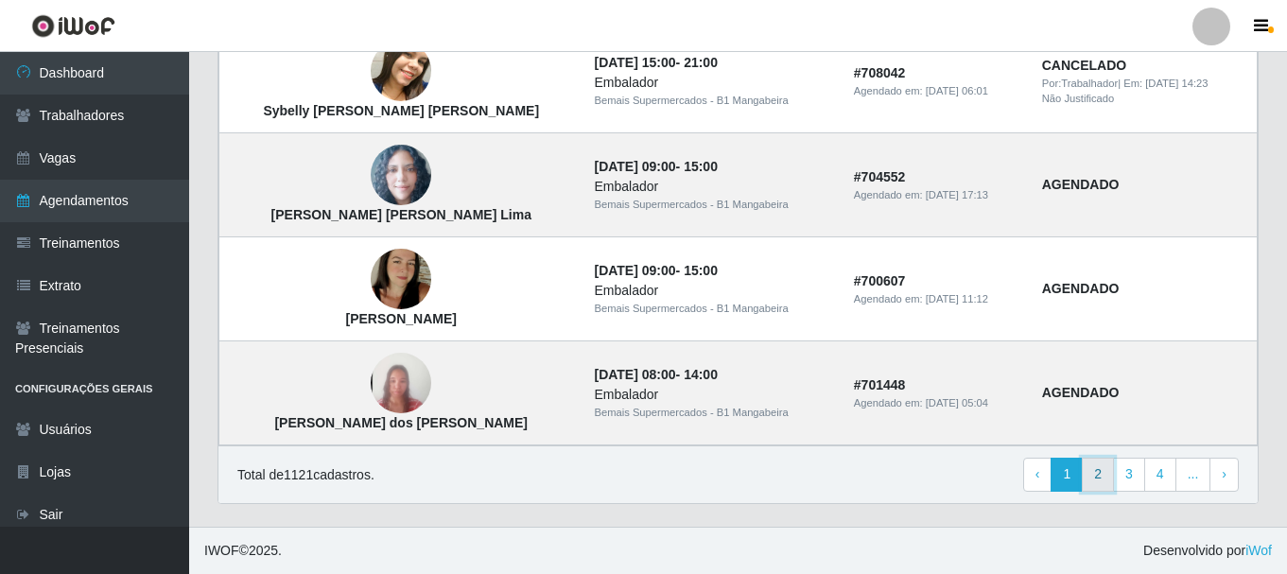
click at [1101, 478] on link "2" at bounding box center [1098, 475] width 32 height 34
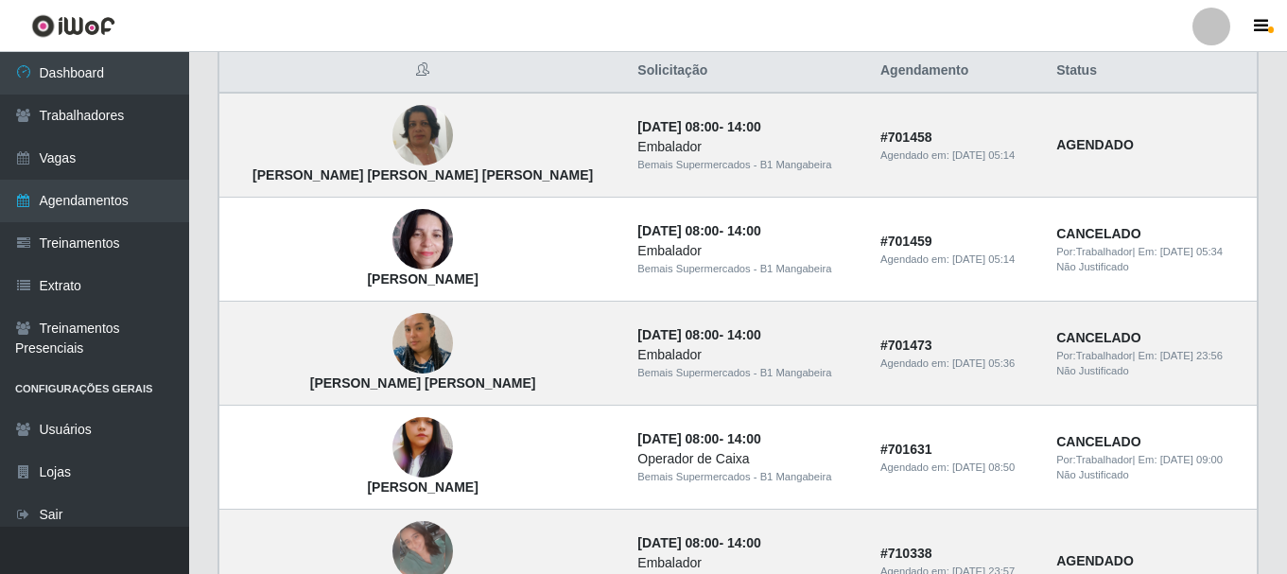
scroll to position [189, 0]
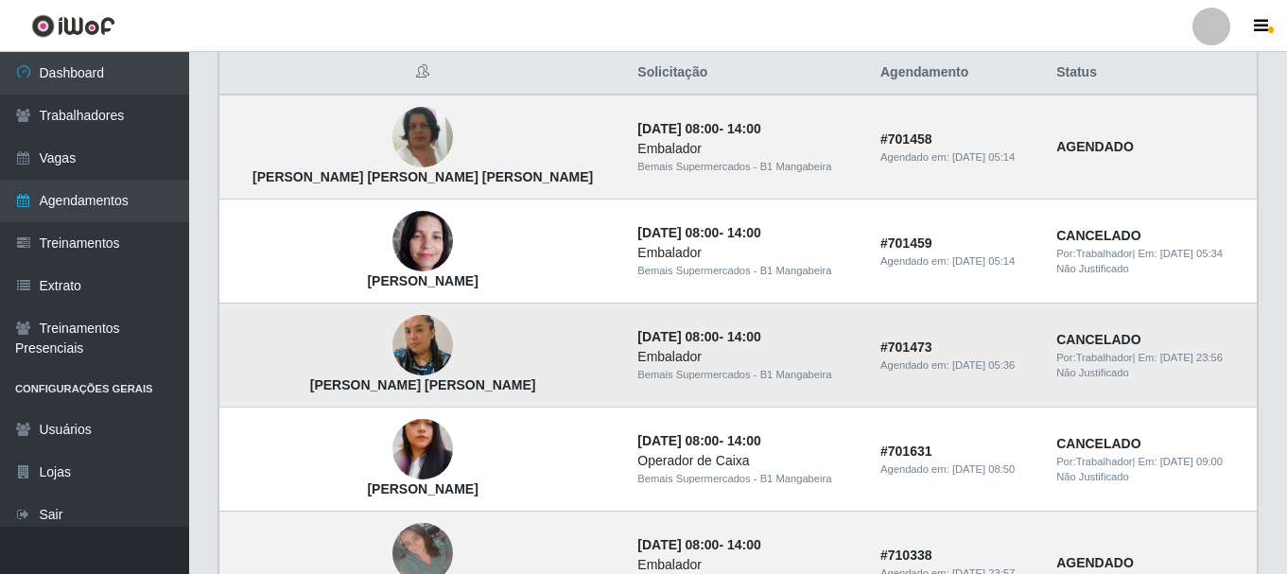
click at [392, 345] on img at bounding box center [422, 345] width 61 height 108
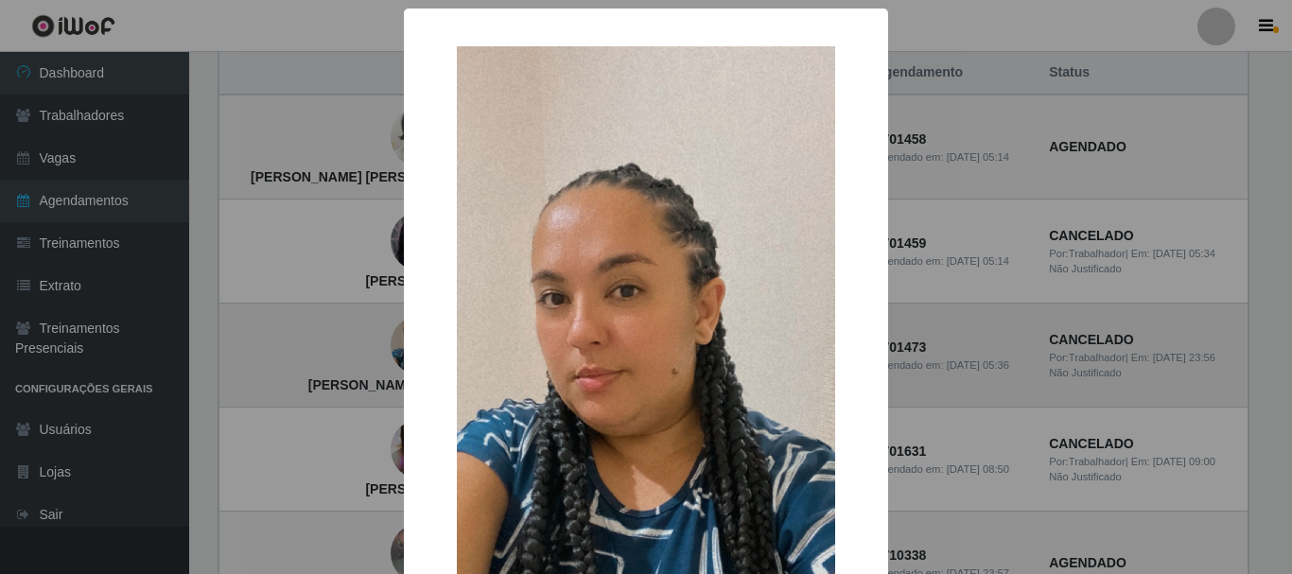
click at [367, 345] on div "× Maysa Martins Mascena OK Cancel" at bounding box center [646, 287] width 1292 height 574
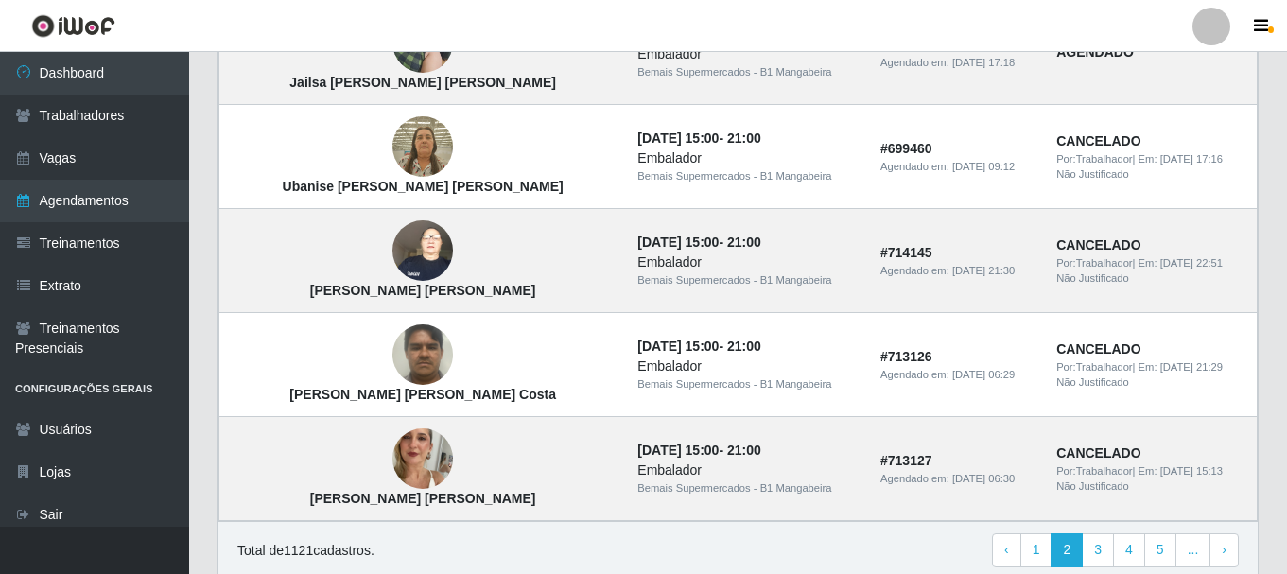
scroll to position [1401, 0]
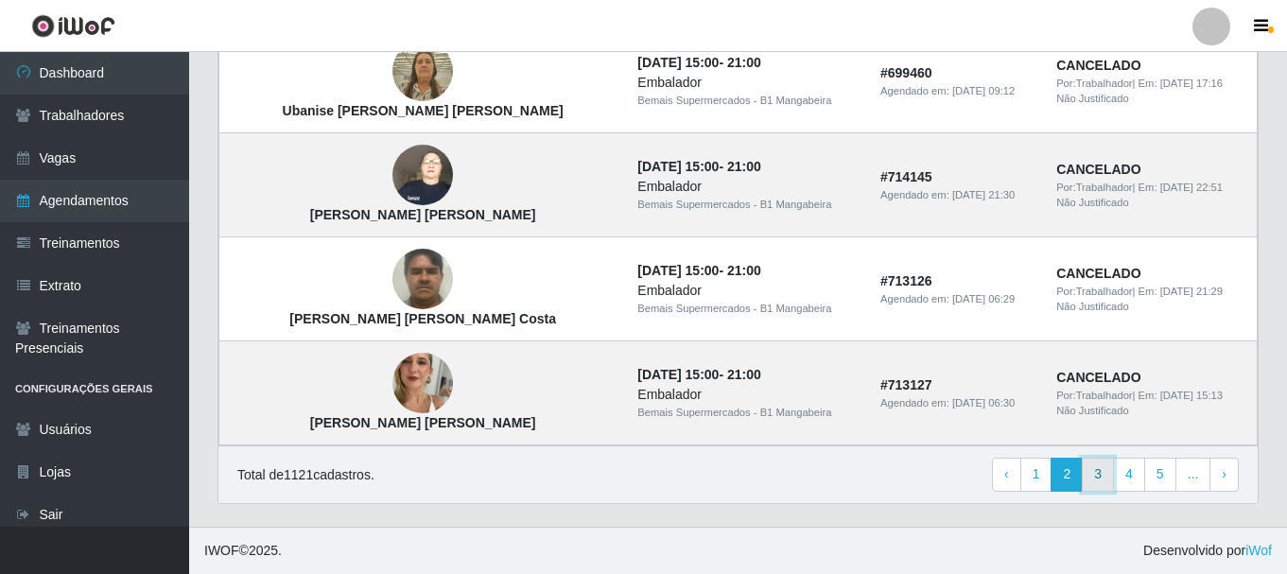
click at [1106, 479] on link "3" at bounding box center [1098, 475] width 32 height 34
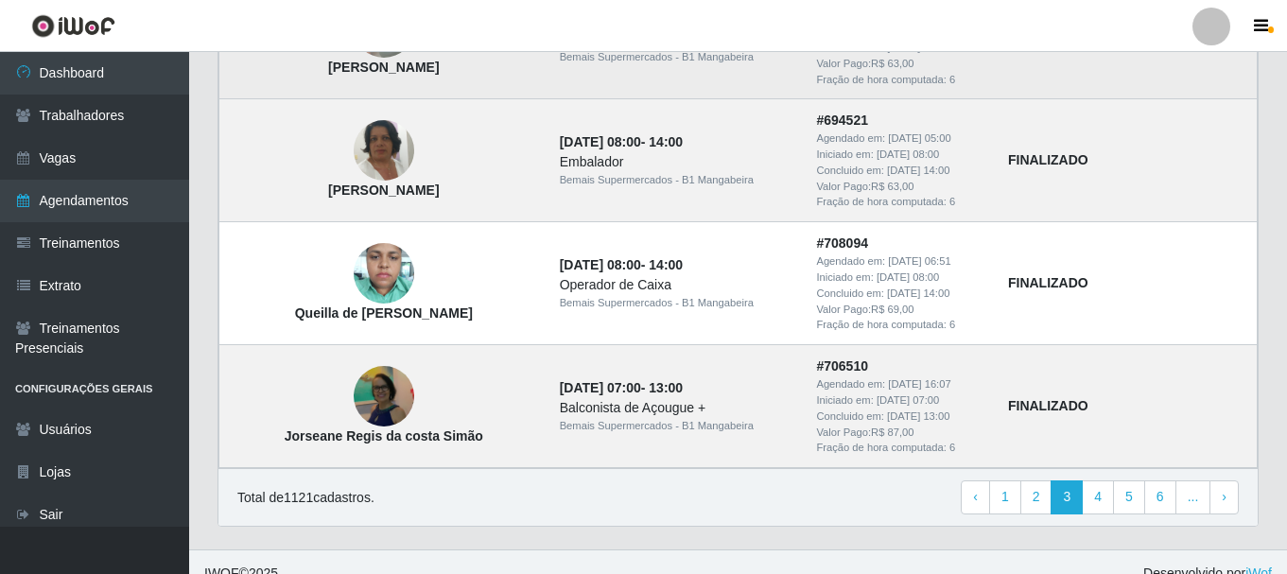
scroll to position [1552, 0]
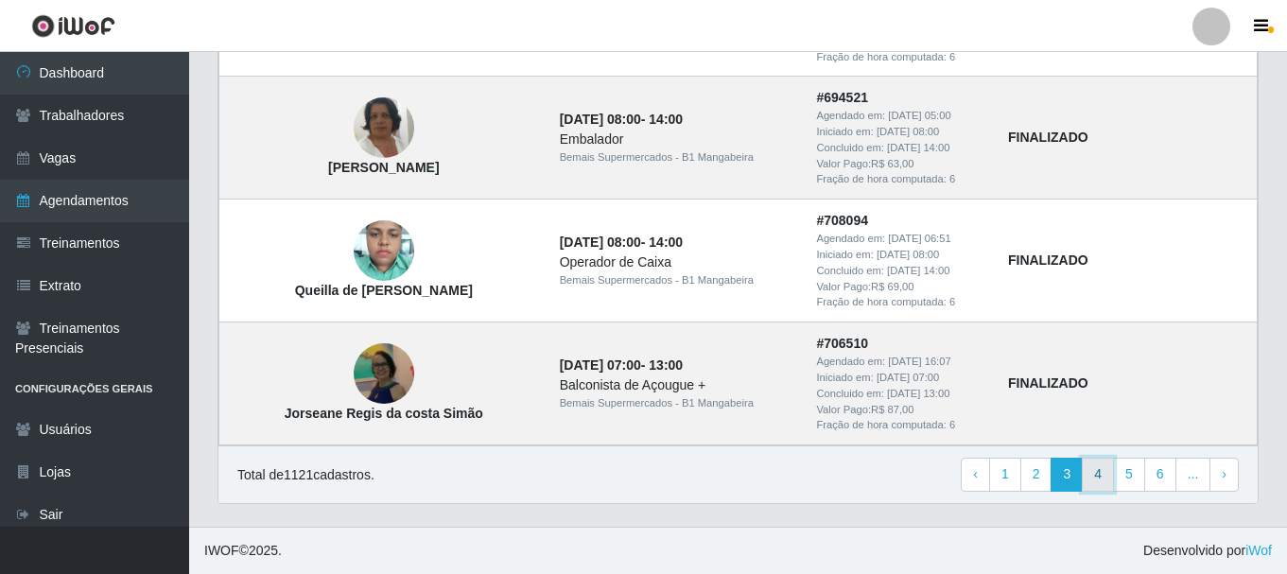
click at [1109, 482] on link "4" at bounding box center [1098, 475] width 32 height 34
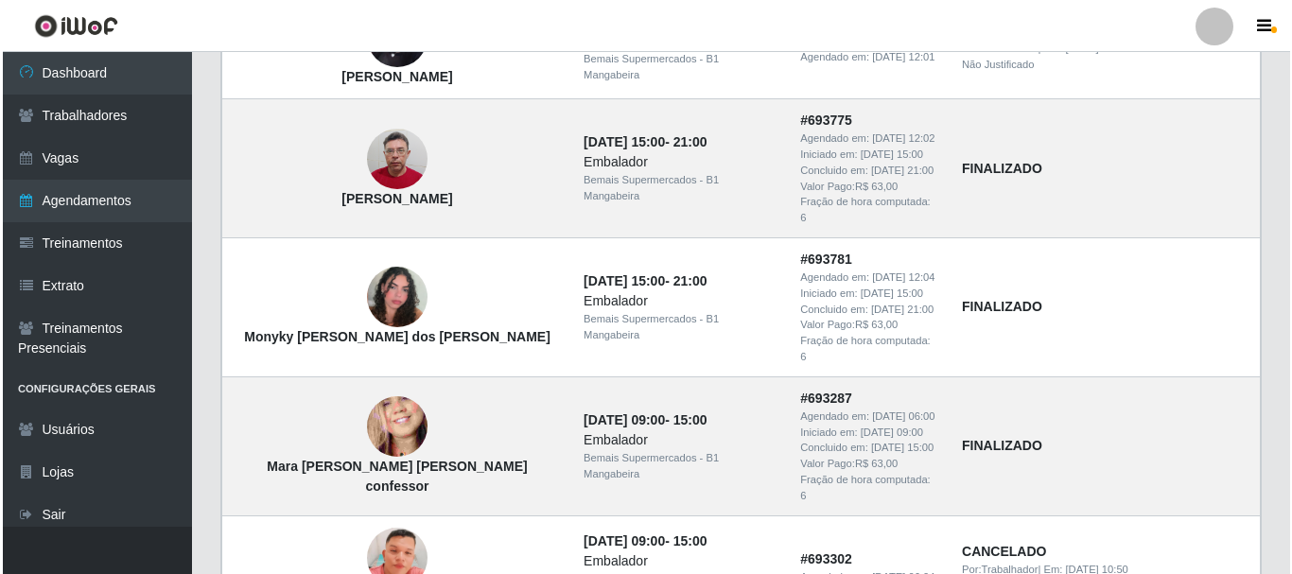
scroll to position [473, 0]
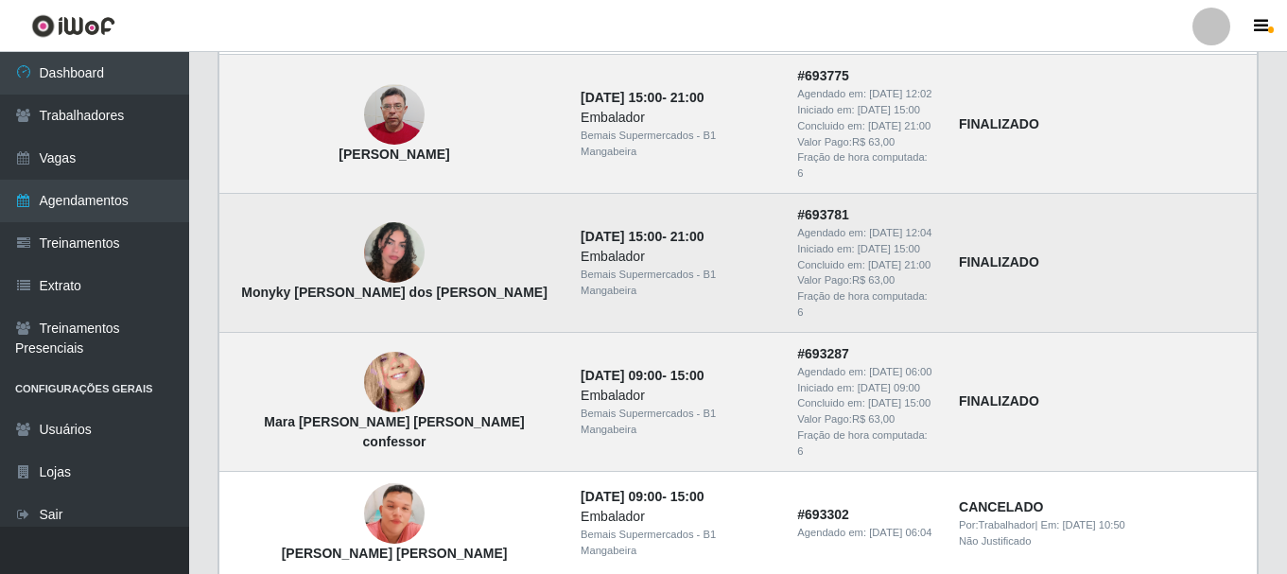
click at [384, 209] on img at bounding box center [394, 253] width 61 height 108
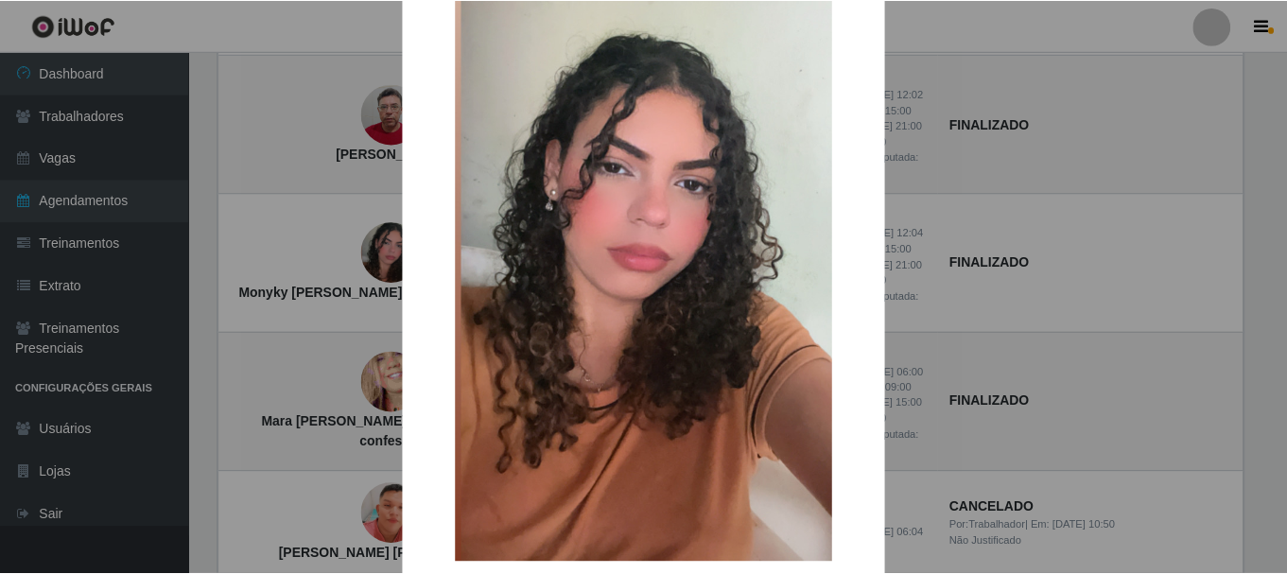
scroll to position [189, 0]
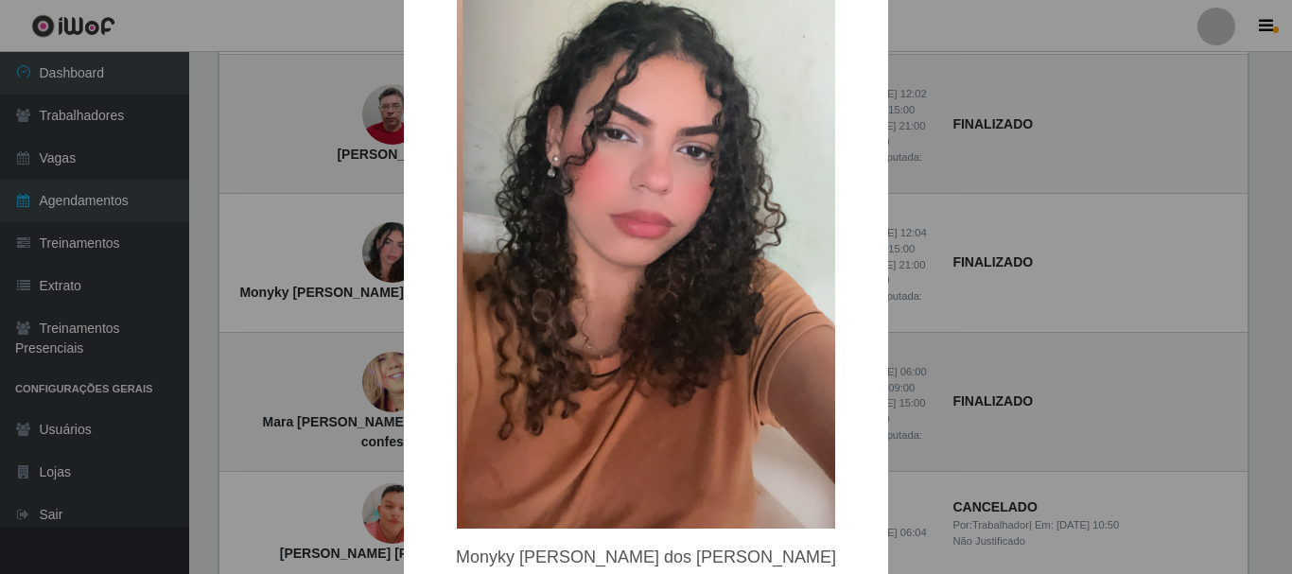
click at [1034, 242] on div "× Monyky Tayna Ribeiro dos Santos OK Cancel" at bounding box center [646, 287] width 1292 height 574
